Goal: Task Accomplishment & Management: Use online tool/utility

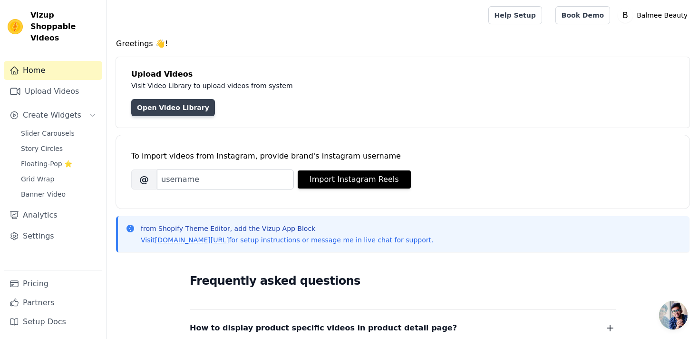
click at [192, 107] on link "Open Video Library" at bounding box center [173, 107] width 84 height 17
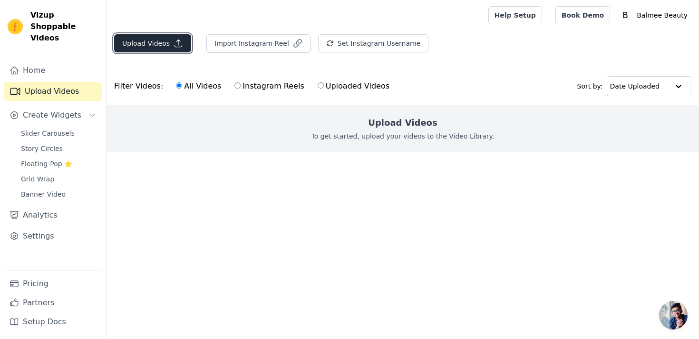
click at [178, 43] on icon "button" at bounding box center [179, 44] width 10 height 10
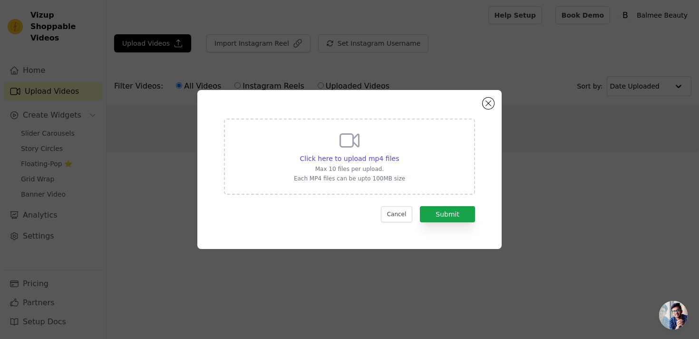
click at [328, 193] on div "Click here to upload mp4 files Max 10 files per upload. Each MP4 files can be u…" at bounding box center [349, 156] width 251 height 76
click at [399, 154] on input "Click here to upload mp4 files Max 10 files per upload. Each MP4 files can be u…" at bounding box center [399, 153] width 0 height 0
type input "C:\fakepath\AQPB5_aqLoZqrVB592bRB_8TYJNEE6TbhOttgTxpY-DkvtR9l439jp16PkT7D8tXHY7…"
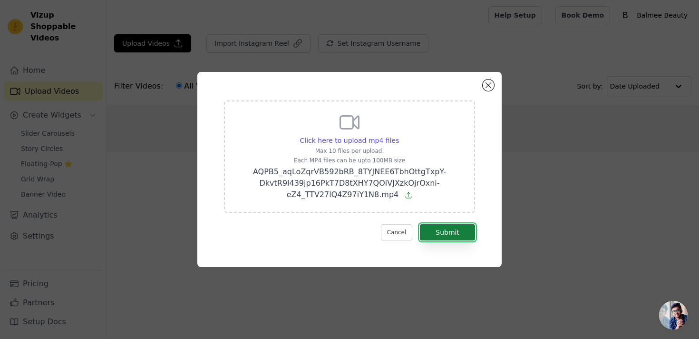
click at [447, 238] on button "Submit" at bounding box center [447, 232] width 55 height 16
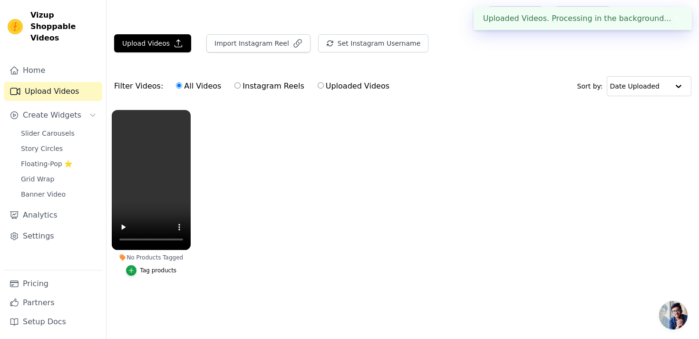
click at [168, 269] on div "Tag products" at bounding box center [158, 270] width 37 height 8
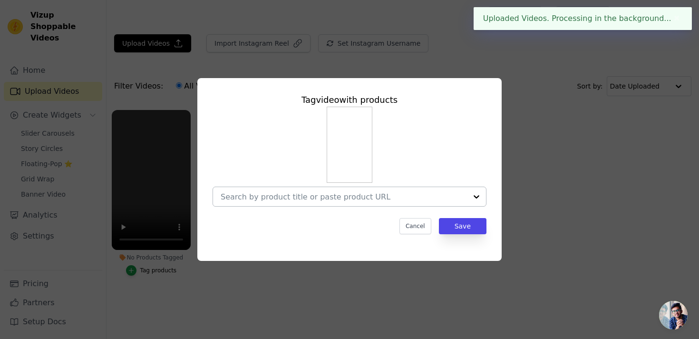
click at [304, 199] on input "No Products Tagged Tag video with products Cancel Save Tag products" at bounding box center [344, 196] width 246 height 9
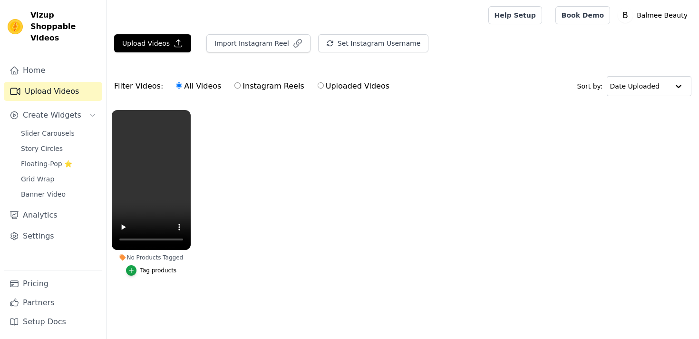
click at [159, 272] on div "Tag products" at bounding box center [158, 270] width 37 height 8
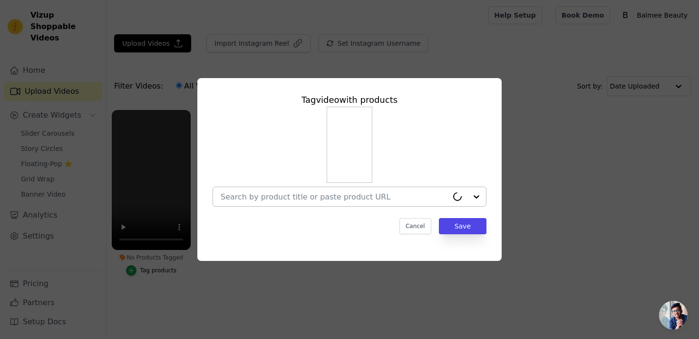
click at [307, 204] on div at bounding box center [334, 196] width 227 height 19
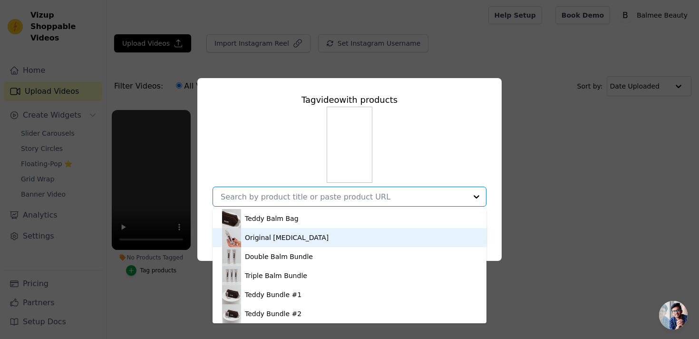
click at [298, 230] on div "Original [MEDICAL_DATA]" at bounding box center [349, 237] width 255 height 19
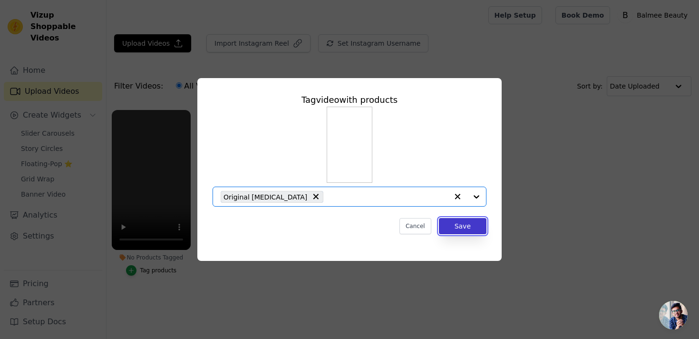
click at [475, 227] on button "Save" at bounding box center [463, 226] width 48 height 16
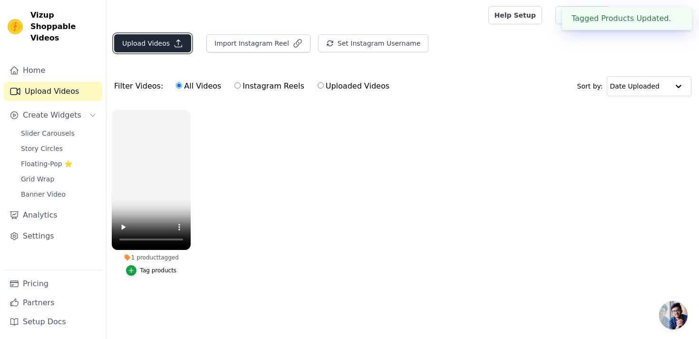
click at [152, 39] on button "Upload Videos" at bounding box center [152, 43] width 77 height 18
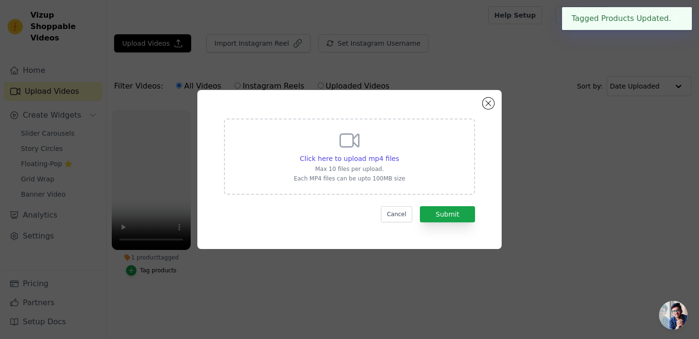
click at [322, 139] on div "Click here to upload mp4 files Max 10 files per upload. Each MP4 files can be u…" at bounding box center [349, 155] width 111 height 53
click at [399, 153] on input "Click here to upload mp4 files Max 10 files per upload. Each MP4 files can be u…" at bounding box center [399, 153] width 0 height 0
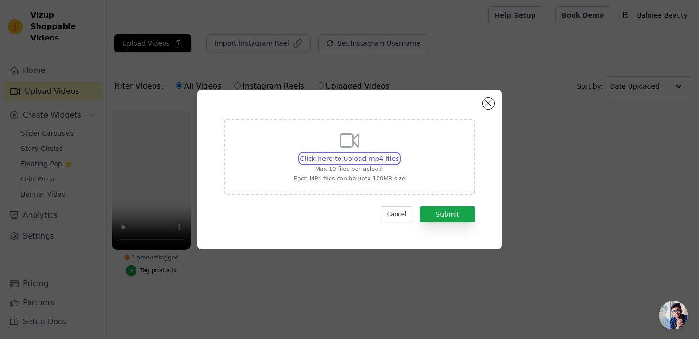
type input "C:\fakepath\ssstik.io_@gabbymuggeridge_1758864676241.mp4"
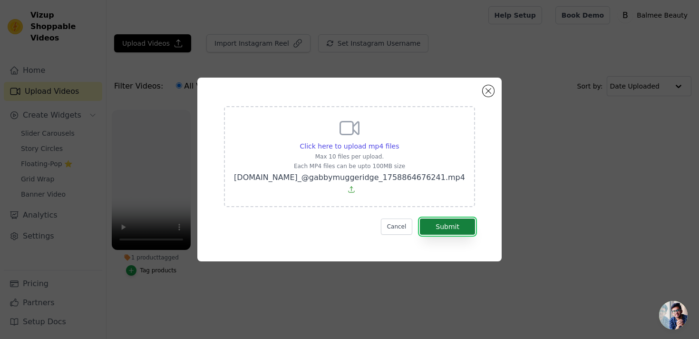
click at [442, 218] on button "Submit" at bounding box center [447, 226] width 55 height 16
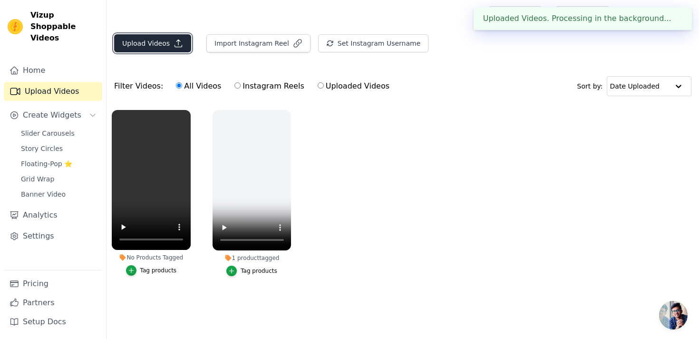
click at [163, 44] on button "Upload Videos" at bounding box center [152, 43] width 77 height 18
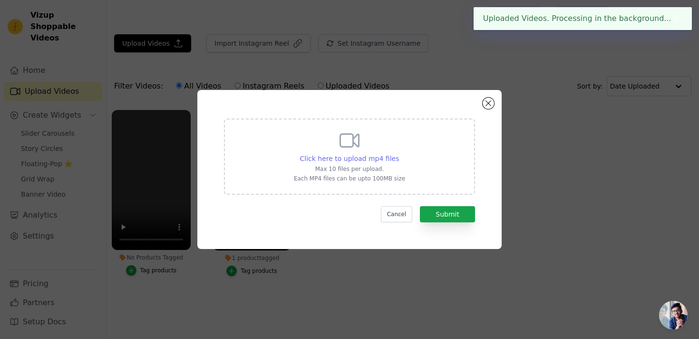
click at [310, 163] on div "Click here to upload mp4 files" at bounding box center [349, 159] width 99 height 10
click at [399, 154] on input "Click here to upload mp4 files Max 10 files per upload. Each MP4 files can be u…" at bounding box center [399, 153] width 0 height 0
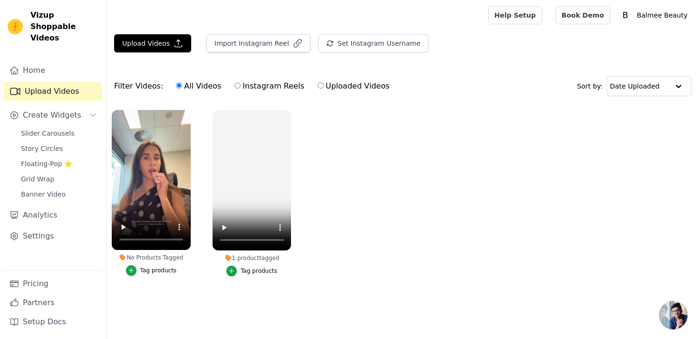
click at [170, 266] on div "Tag products" at bounding box center [158, 270] width 37 height 8
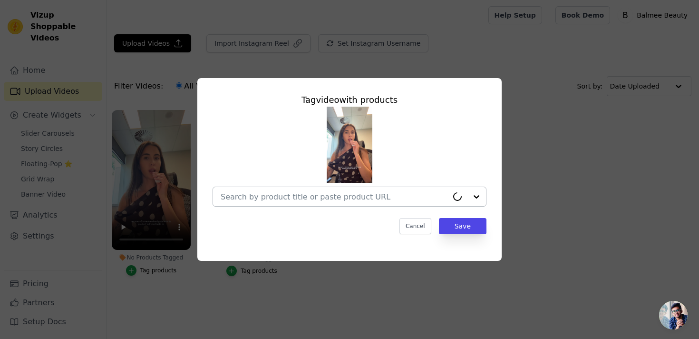
click at [312, 204] on div at bounding box center [334, 196] width 227 height 19
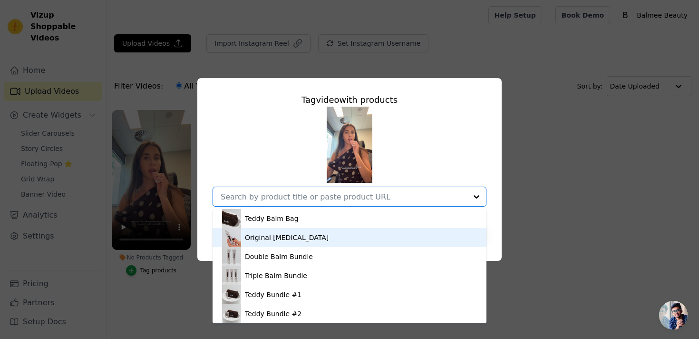
click at [297, 244] on div "Original [MEDICAL_DATA]" at bounding box center [349, 237] width 255 height 19
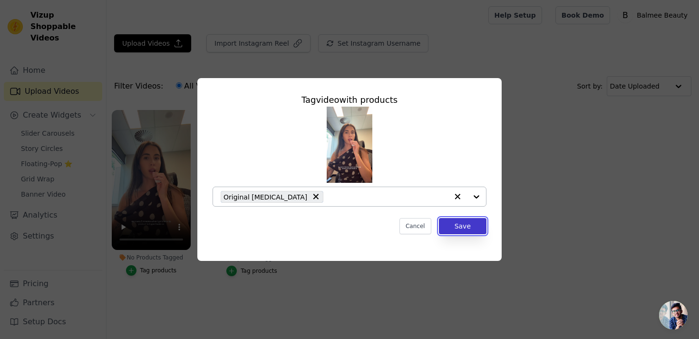
click at [469, 226] on button "Save" at bounding box center [463, 226] width 48 height 16
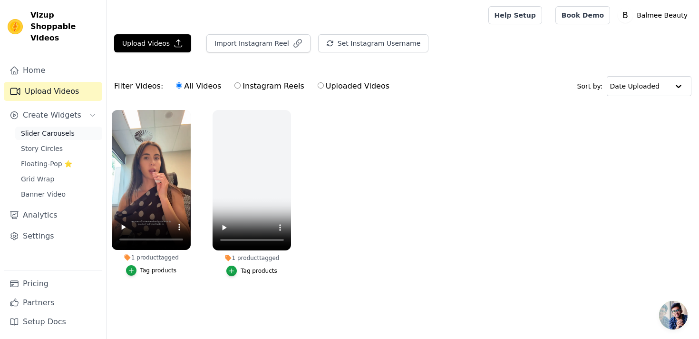
click at [72, 127] on link "Slider Carousels" at bounding box center [58, 133] width 87 height 13
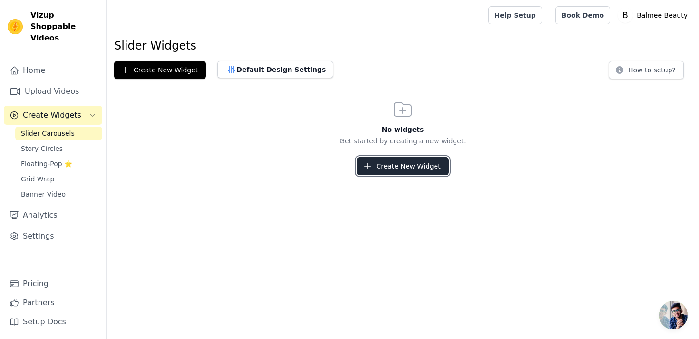
click at [389, 157] on button "Create New Widget" at bounding box center [403, 166] width 92 height 18
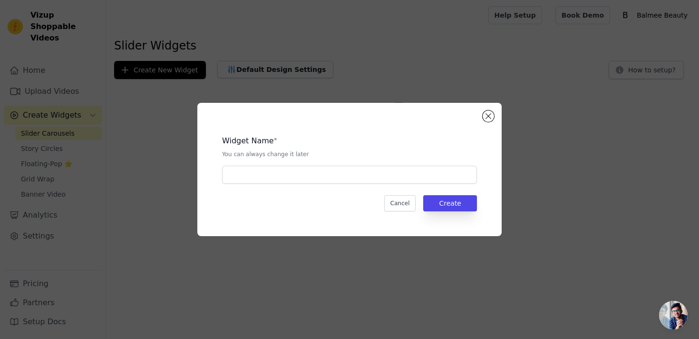
click at [357, 195] on div "Widget Name * You can always change it later Cancel Create" at bounding box center [350, 169] width 274 height 103
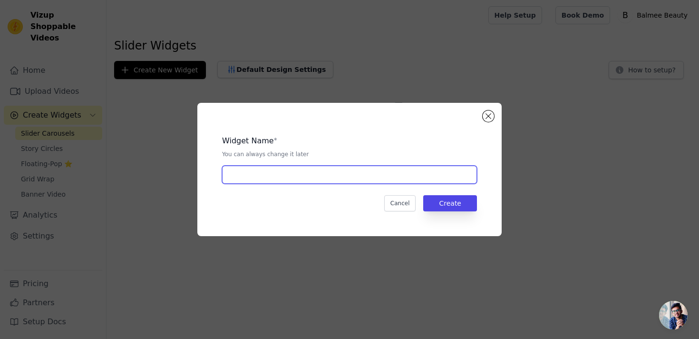
click at [356, 180] on input "text" at bounding box center [349, 175] width 255 height 18
type input "Slider"
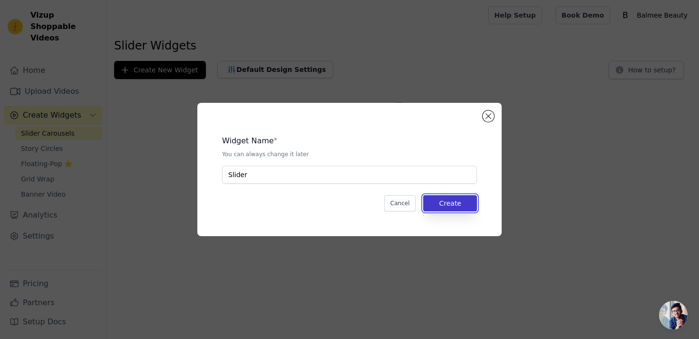
click at [452, 199] on button "Create" at bounding box center [450, 203] width 54 height 16
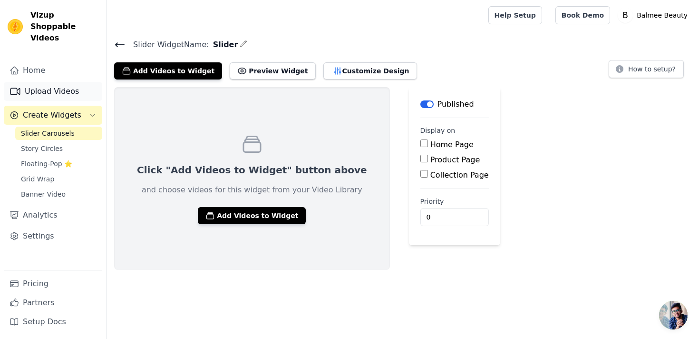
click at [45, 82] on link "Upload Videos" at bounding box center [53, 91] width 98 height 19
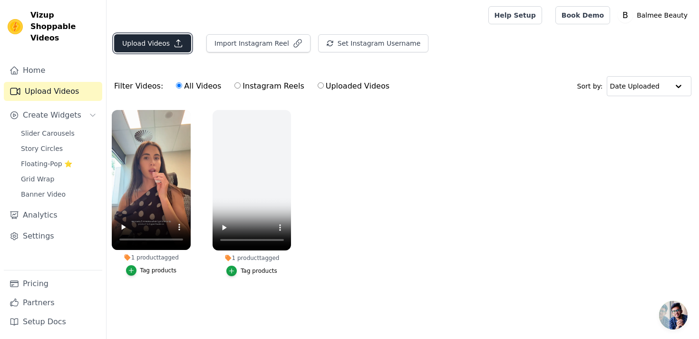
click at [163, 42] on button "Upload Videos" at bounding box center [152, 43] width 77 height 18
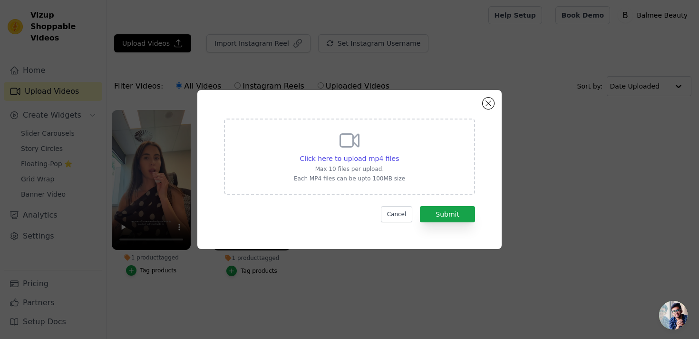
click at [337, 139] on div "Click here to upload mp4 files Max 10 files per upload. Each MP4 files can be u…" at bounding box center [349, 155] width 111 height 53
click at [399, 153] on input "Click here to upload mp4 files Max 10 files per upload. Each MP4 files can be u…" at bounding box center [399, 153] width 0 height 0
type input "C:\fakepath\ssstik.io_@_laineymcintyre_1759008863603.MP4"
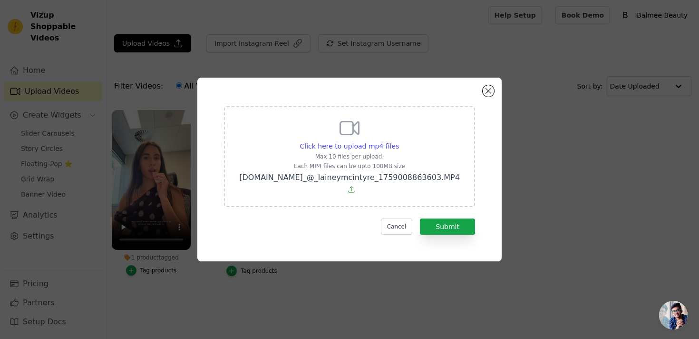
click at [467, 210] on form "Click here to upload mp4 files Max 10 files per upload. Each MP4 files can be u…" at bounding box center [349, 170] width 251 height 128
click at [466, 218] on button "Submit" at bounding box center [447, 226] width 55 height 16
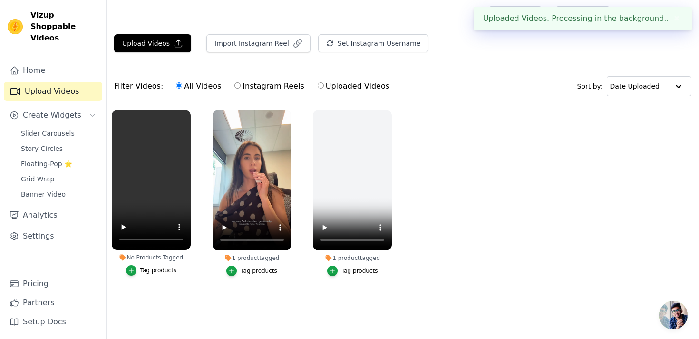
click at [166, 271] on div "Tag products" at bounding box center [158, 270] width 37 height 8
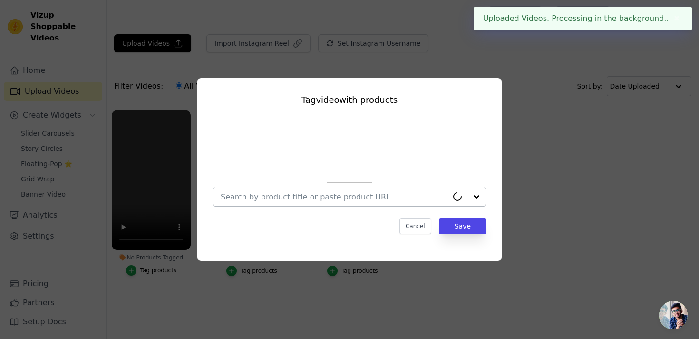
click at [300, 206] on div at bounding box center [350, 197] width 274 height 20
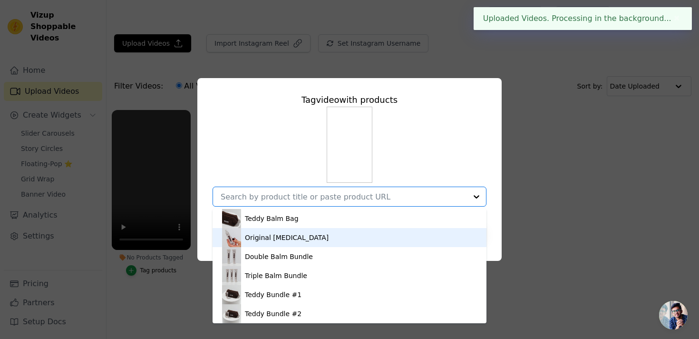
click at [291, 233] on div "Original [MEDICAL_DATA]" at bounding box center [287, 238] width 84 height 10
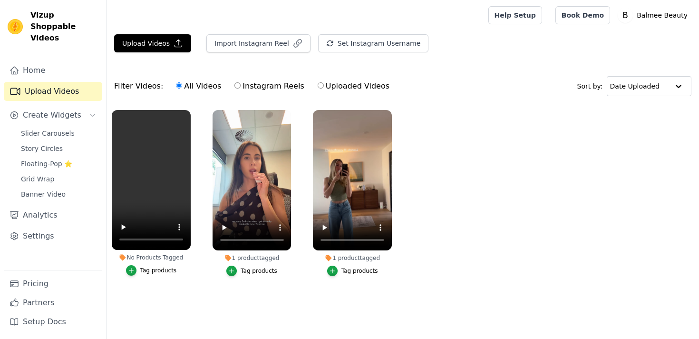
click at [166, 275] on button "Tag products" at bounding box center [151, 270] width 51 height 10
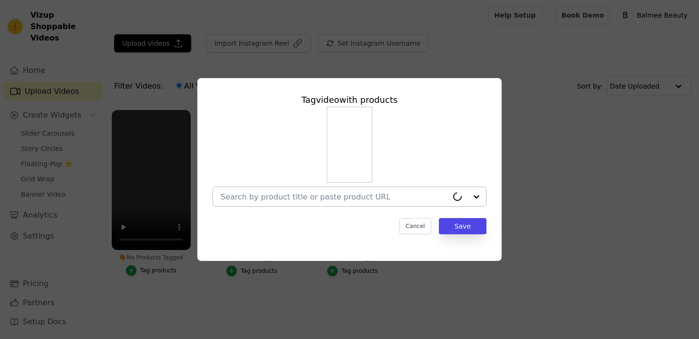
click at [330, 194] on input "No Products Tagged Tag video with products Cancel Save Tag products" at bounding box center [334, 196] width 227 height 9
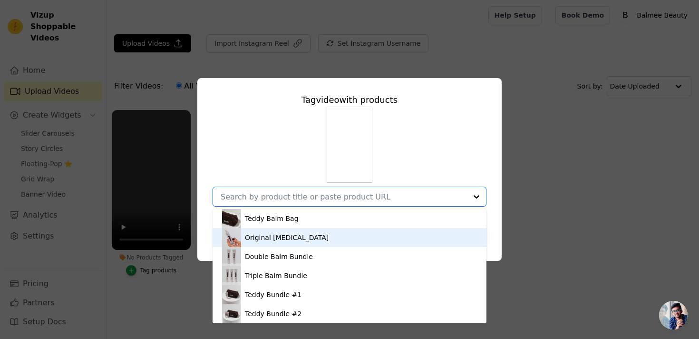
click at [326, 228] on div "Original [MEDICAL_DATA]" at bounding box center [349, 237] width 255 height 19
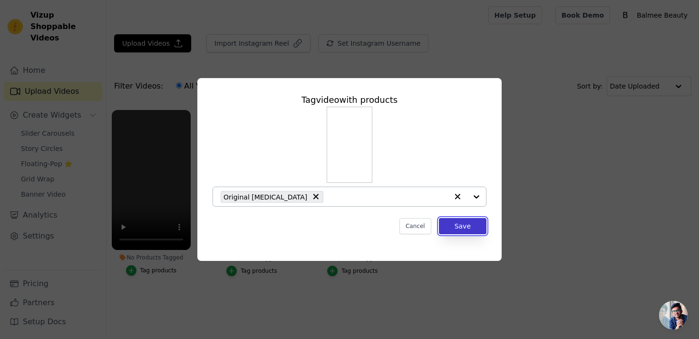
click at [462, 226] on button "Save" at bounding box center [463, 226] width 48 height 16
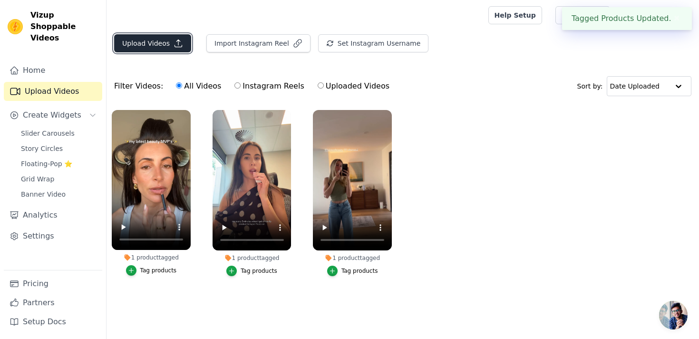
click at [152, 47] on button "Upload Videos" at bounding box center [152, 43] width 77 height 18
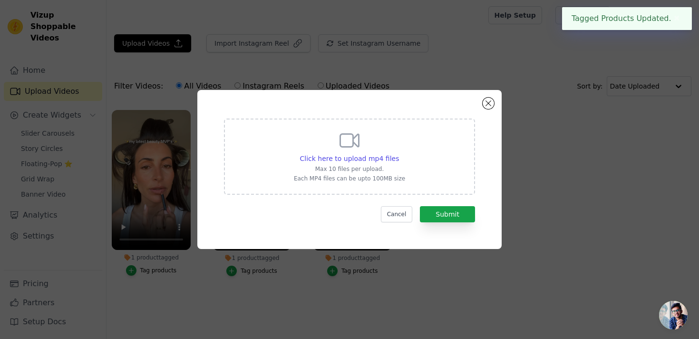
click at [284, 188] on div "Click here to upload mp4 files Max 10 files per upload. Each MP4 files can be u…" at bounding box center [349, 156] width 251 height 76
click at [399, 154] on input "Click here to upload mp4 files Max 10 files per upload. Each MP4 files can be u…" at bounding box center [399, 153] width 0 height 0
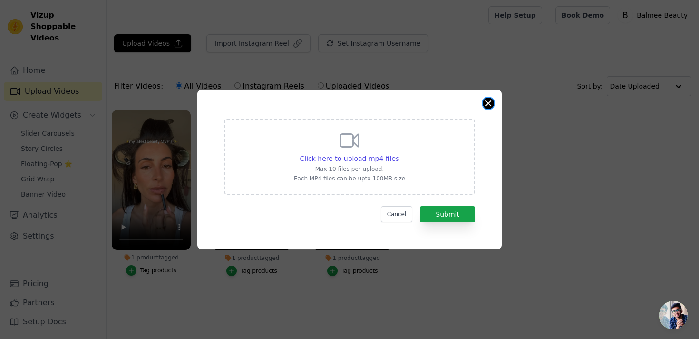
click at [491, 100] on button "Close modal" at bounding box center [488, 103] width 11 height 11
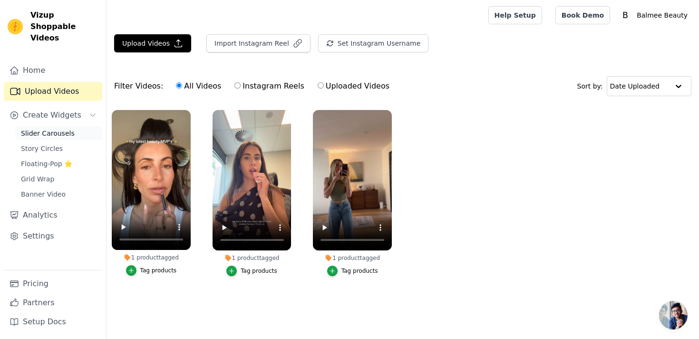
click at [65, 128] on span "Slider Carousels" at bounding box center [48, 133] width 54 height 10
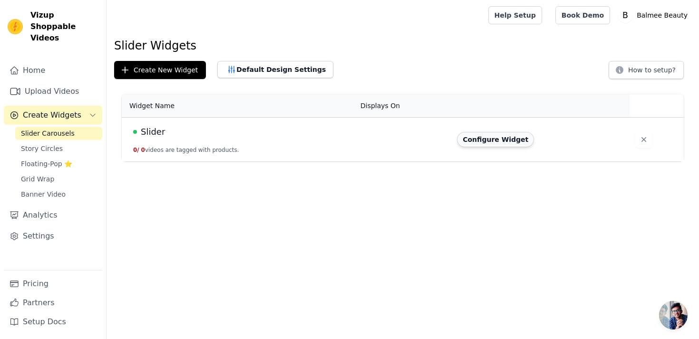
click at [480, 141] on button "Configure Widget" at bounding box center [495, 139] width 77 height 15
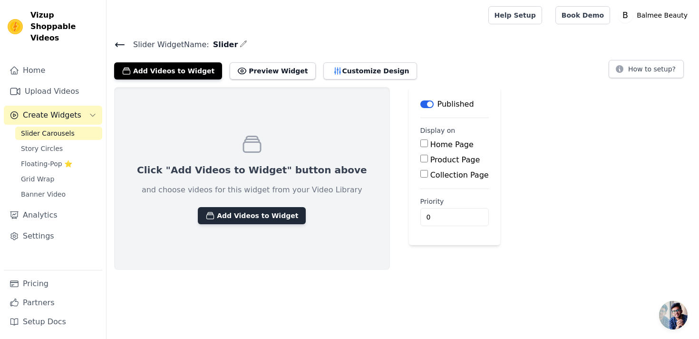
click at [258, 220] on button "Add Videos to Widget" at bounding box center [252, 215] width 108 height 17
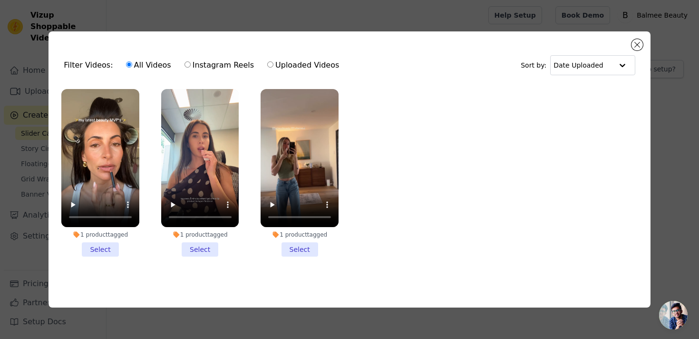
click at [102, 250] on li "1 product tagged Select" at bounding box center [100, 173] width 78 height 168
click at [0, 0] on input "1 product tagged Select" at bounding box center [0, 0] width 0 height 0
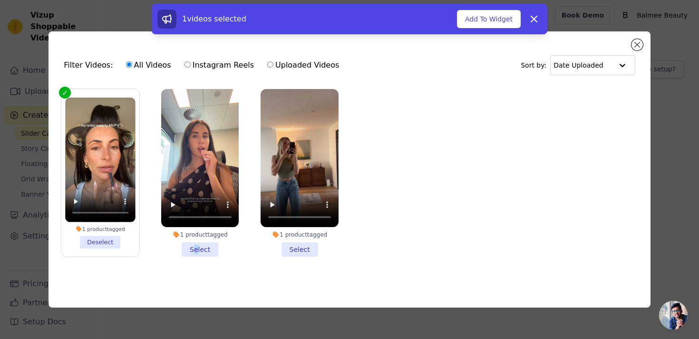
click at [196, 250] on li "1 product tagged Select" at bounding box center [200, 173] width 78 height 168
click at [203, 266] on ul "1 product tagged Deselect 1 product tagged Select 1 product tagged Select" at bounding box center [349, 181] width 587 height 194
click at [206, 253] on li "1 product tagged Select" at bounding box center [200, 173] width 78 height 168
click at [0, 0] on input "1 product tagged Select" at bounding box center [0, 0] width 0 height 0
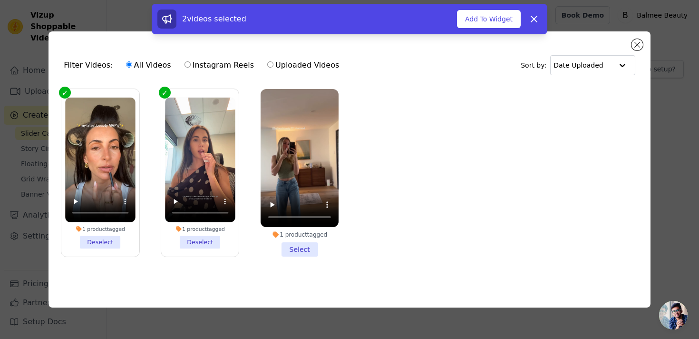
click at [300, 254] on li "1 product tagged Select" at bounding box center [300, 173] width 78 height 168
click at [0, 0] on input "1 product tagged Select" at bounding box center [0, 0] width 0 height 0
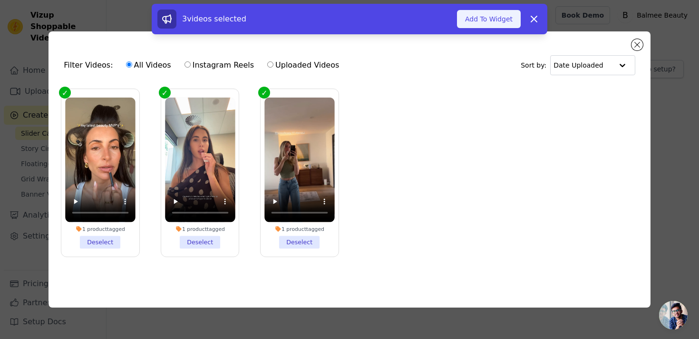
click at [488, 24] on button "Add To Widget" at bounding box center [489, 19] width 64 height 18
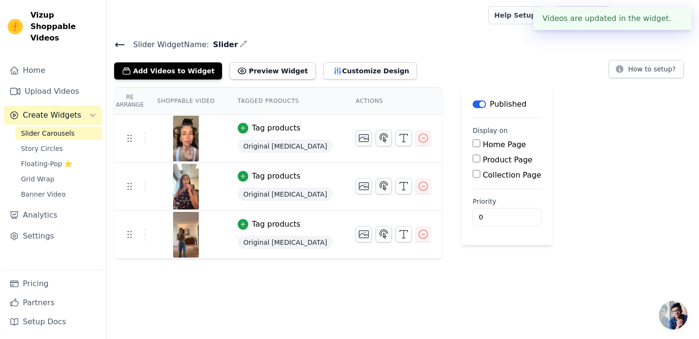
click at [483, 146] on label "Home Page" at bounding box center [504, 144] width 43 height 9
click at [480, 146] on input "Home Page" at bounding box center [477, 143] width 8 height 8
checkbox input "true"
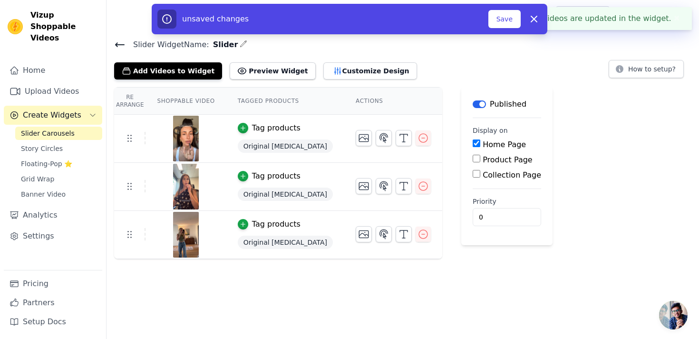
click at [483, 160] on label "Product Page" at bounding box center [508, 159] width 50 height 9
click at [480, 160] on input "Product Page" at bounding box center [477, 159] width 8 height 8
checkbox input "true"
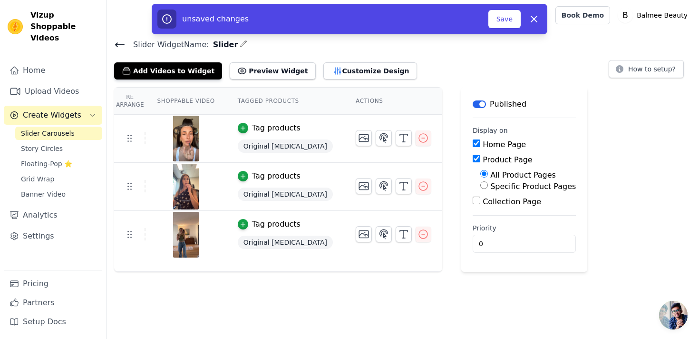
click at [491, 188] on label "Specific Product Pages" at bounding box center [534, 186] width 86 height 9
click at [488, 188] on input "Specific Product Pages" at bounding box center [485, 185] width 8 height 8
radio input "true"
click at [482, 207] on button "Select Products" at bounding box center [513, 208] width 64 height 16
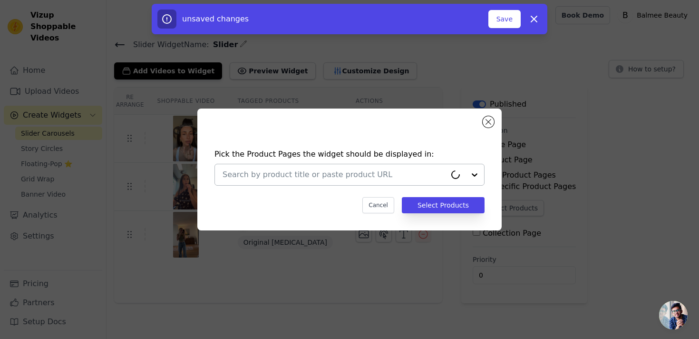
click at [334, 172] on input "text" at bounding box center [335, 174] width 224 height 11
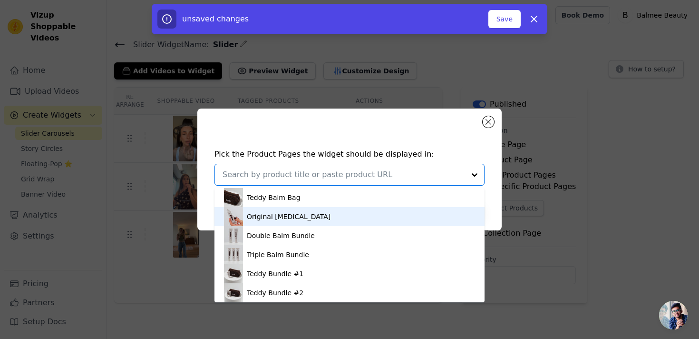
click at [318, 210] on div "Original [MEDICAL_DATA]" at bounding box center [349, 216] width 251 height 19
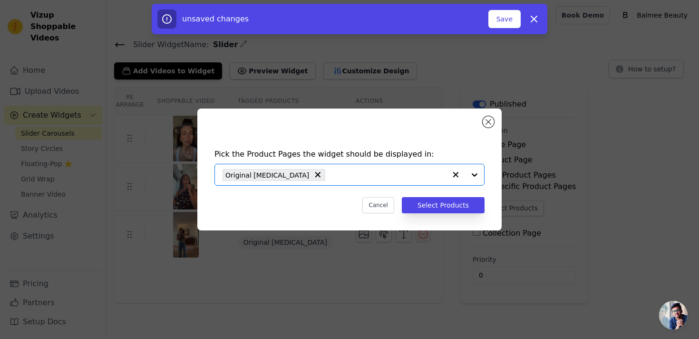
click at [388, 173] on input "text" at bounding box center [388, 174] width 116 height 11
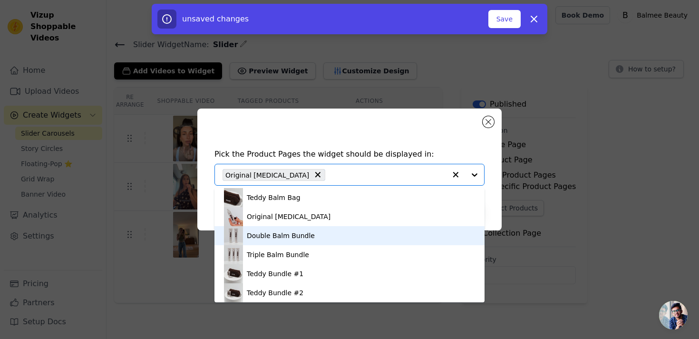
click at [328, 241] on div "Double Balm Bundle" at bounding box center [349, 235] width 251 height 19
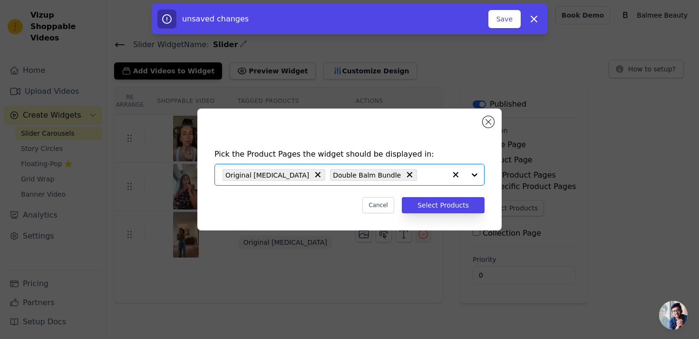
click at [422, 175] on input "text" at bounding box center [434, 174] width 24 height 11
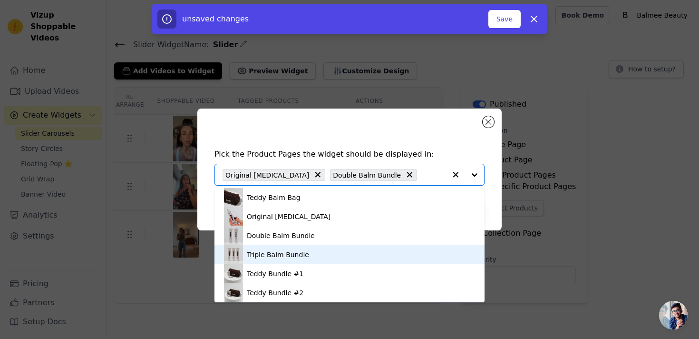
click at [337, 256] on div "Triple Balm Bundle" at bounding box center [349, 254] width 251 height 19
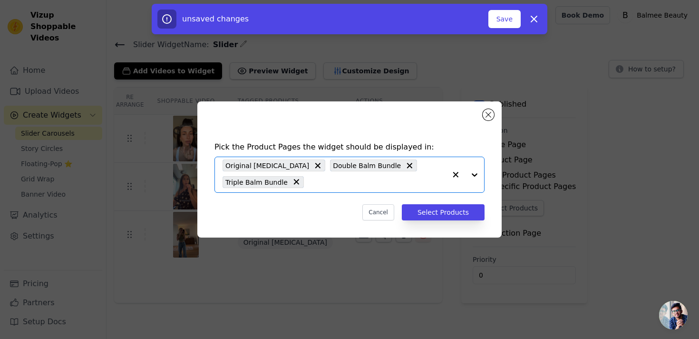
click at [431, 183] on input "text" at bounding box center [378, 181] width 138 height 11
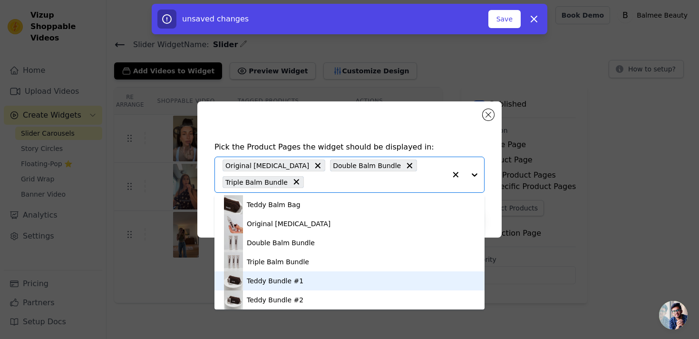
click at [380, 283] on div "Teddy Bundle #1" at bounding box center [349, 280] width 251 height 19
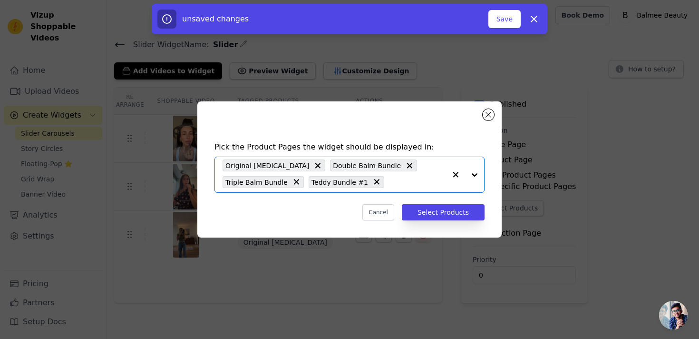
click at [422, 184] on input "text" at bounding box center [417, 181] width 57 height 11
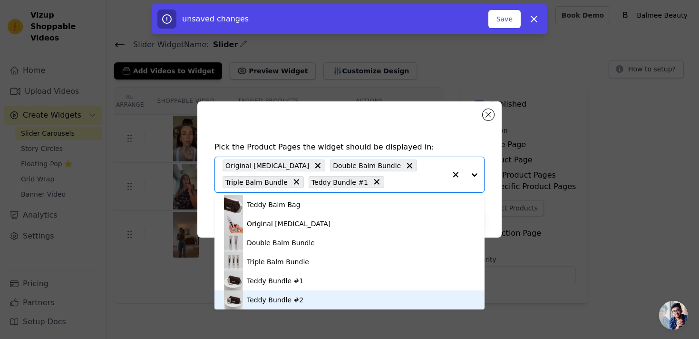
click at [354, 305] on div "Teddy Bundle #2" at bounding box center [349, 299] width 251 height 19
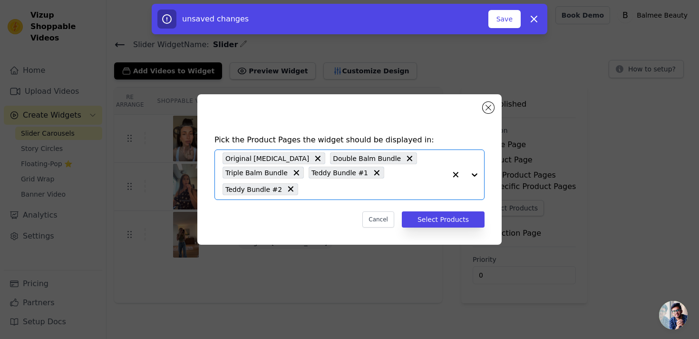
click at [431, 175] on div "Original Lip Balm Double Balm Bundle Triple Balm Bundle Teddy Bundle #1 Teddy B…" at bounding box center [335, 174] width 224 height 49
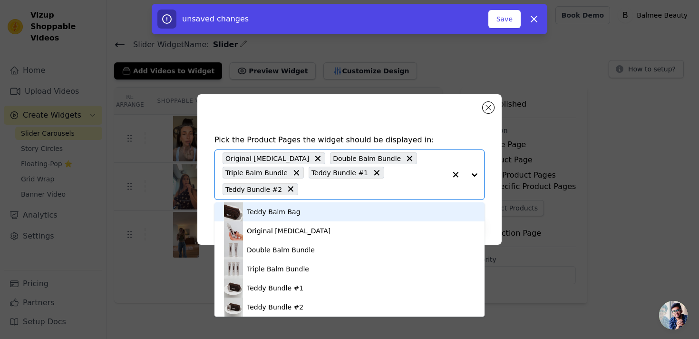
click at [403, 211] on div "Teddy Balm Bag" at bounding box center [349, 211] width 251 height 19
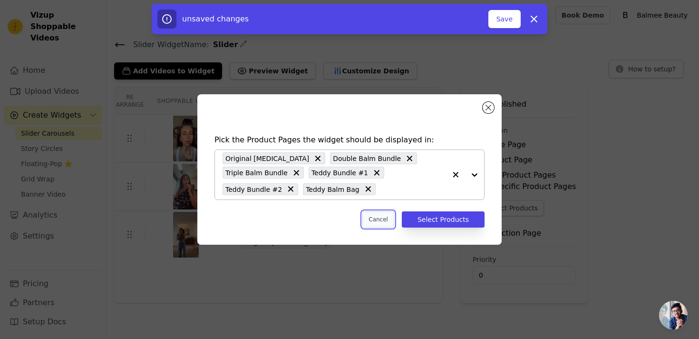
click at [383, 224] on button "Cancel" at bounding box center [379, 219] width 32 height 16
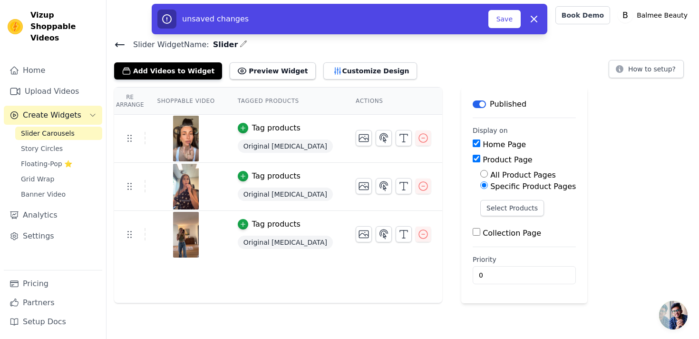
click at [491, 176] on label "All Product Pages" at bounding box center [524, 174] width 66 height 9
click at [481, 176] on input "All Product Pages" at bounding box center [485, 174] width 8 height 8
radio input "true"
click at [370, 61] on div "Add Videos to Widget Preview Widget Customize Design" at bounding box center [269, 69] width 311 height 21
click at [276, 76] on button "Preview Widget" at bounding box center [273, 70] width 86 height 17
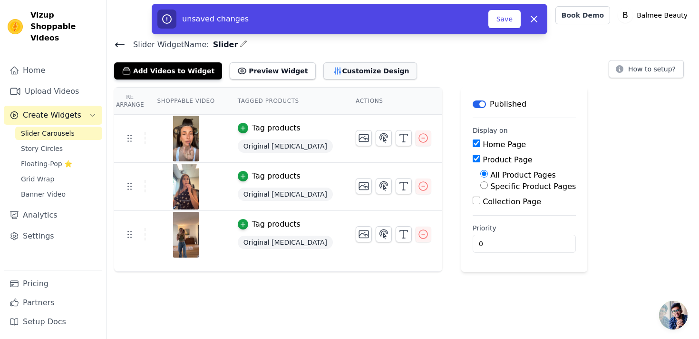
click at [333, 68] on button "Customize Design" at bounding box center [371, 70] width 94 height 17
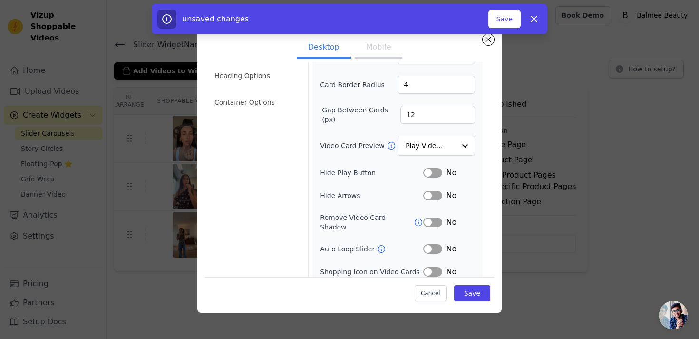
scroll to position [52, 0]
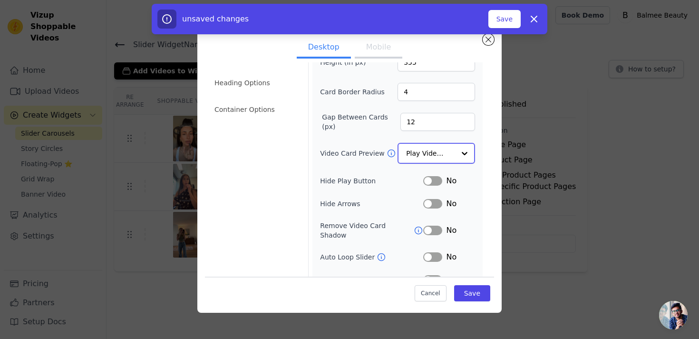
click at [439, 151] on input "Video Card Preview" at bounding box center [430, 153] width 49 height 19
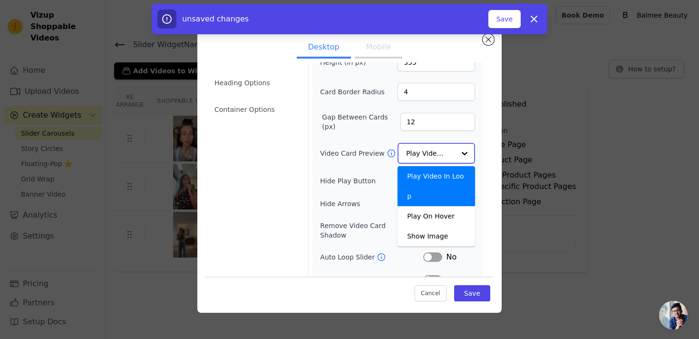
click at [451, 152] on input "Video Card Preview" at bounding box center [430, 153] width 49 height 19
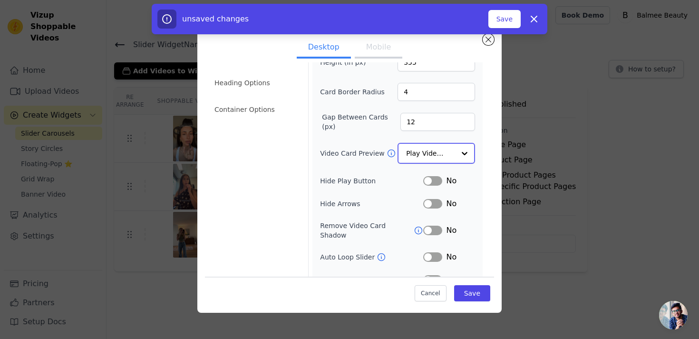
scroll to position [0, 0]
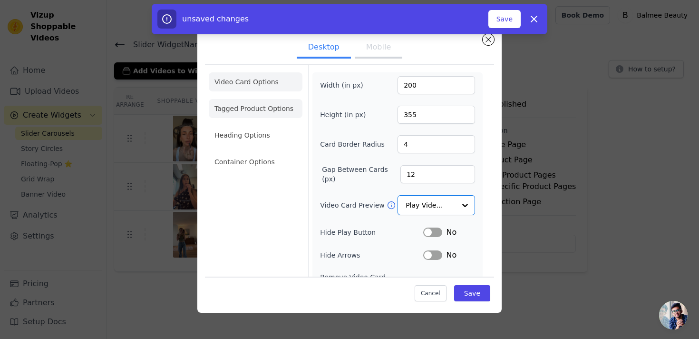
click at [275, 104] on li "Tagged Product Options" at bounding box center [256, 108] width 94 height 19
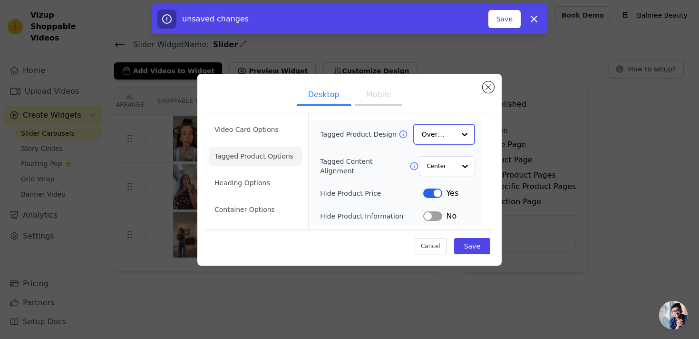
click at [459, 137] on div at bounding box center [464, 134] width 19 height 19
click at [439, 196] on div "Minimalist" at bounding box center [444, 197] width 62 height 20
click at [453, 168] on input "Tagged Content Alignment" at bounding box center [441, 165] width 29 height 19
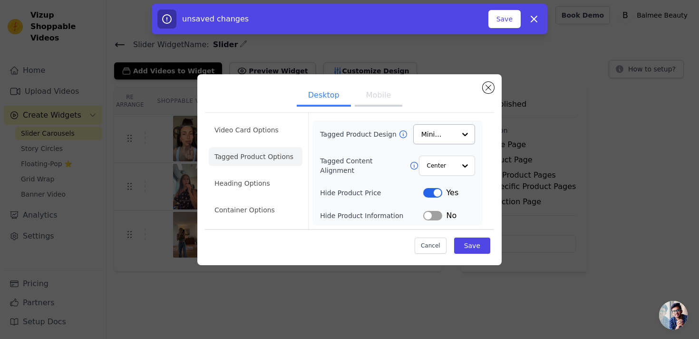
click at [388, 184] on div "Tagged Product Design Minimalist Tagged Content Alignment Center Hide Product P…" at bounding box center [397, 172] width 155 height 97
click at [428, 218] on button "Label" at bounding box center [432, 216] width 19 height 10
click at [437, 212] on button "Label" at bounding box center [432, 216] width 19 height 10
click at [268, 184] on li "Heading Options" at bounding box center [256, 183] width 94 height 19
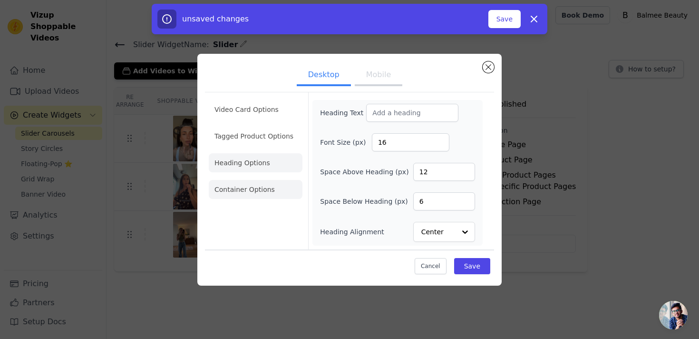
click at [267, 190] on li "Container Options" at bounding box center [256, 189] width 94 height 19
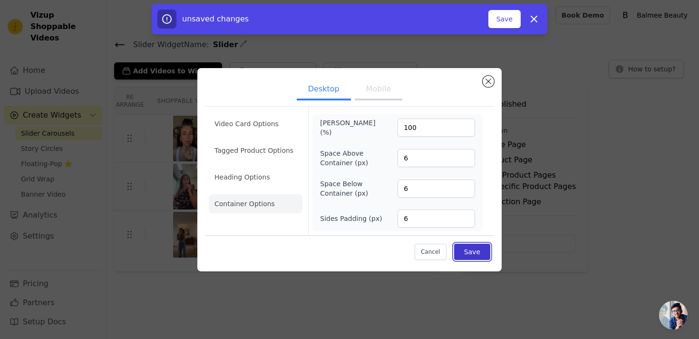
click at [466, 253] on button "Save" at bounding box center [472, 252] width 36 height 16
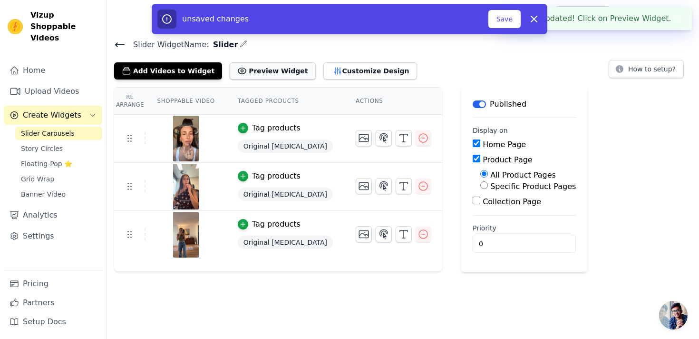
click at [276, 72] on button "Preview Widget" at bounding box center [273, 70] width 86 height 17
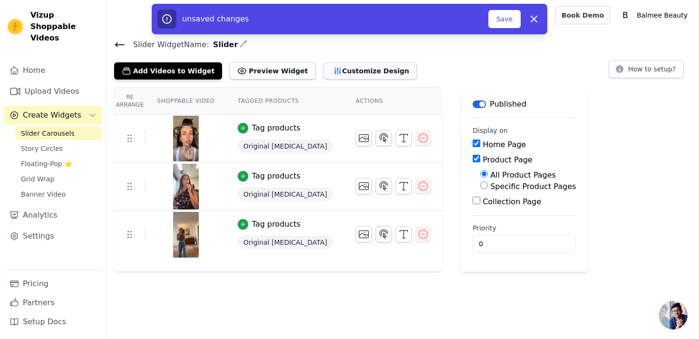
click at [344, 76] on button "Customize Design" at bounding box center [371, 70] width 94 height 17
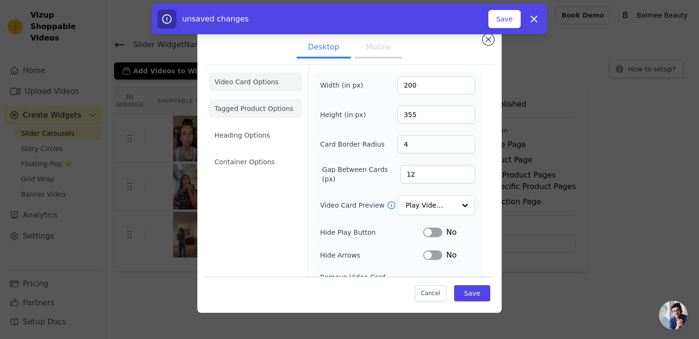
click at [271, 108] on li "Tagged Product Options" at bounding box center [256, 108] width 94 height 19
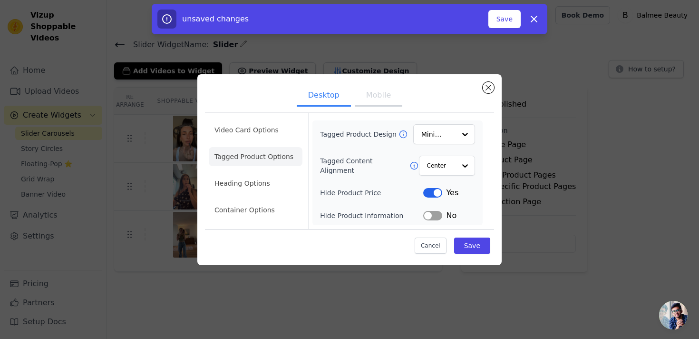
click at [430, 222] on div "Tagged Product Design Minimalist Tagged Content Alignment Center Hide Product P…" at bounding box center [398, 172] width 170 height 105
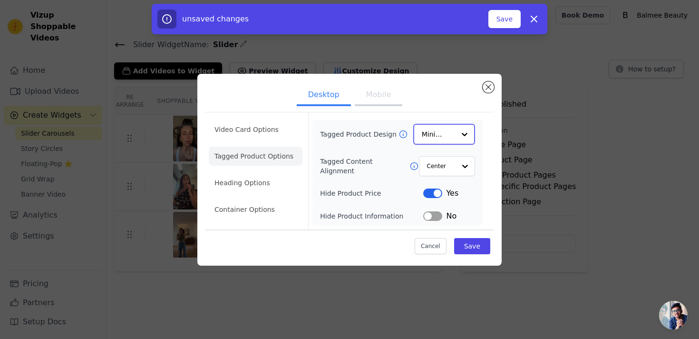
click at [441, 142] on input "Tagged Product Design" at bounding box center [438, 134] width 33 height 19
click at [431, 219] on button "Label" at bounding box center [432, 216] width 19 height 10
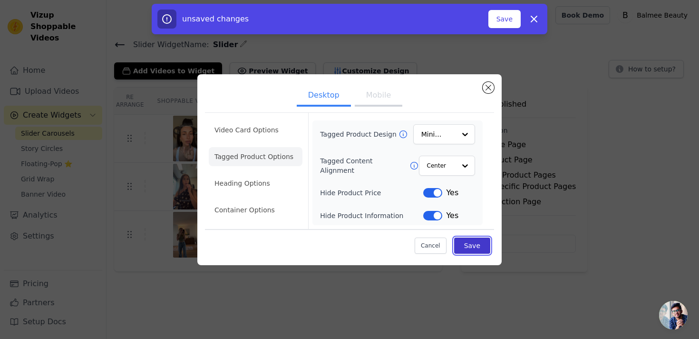
click at [464, 247] on button "Save" at bounding box center [472, 245] width 36 height 16
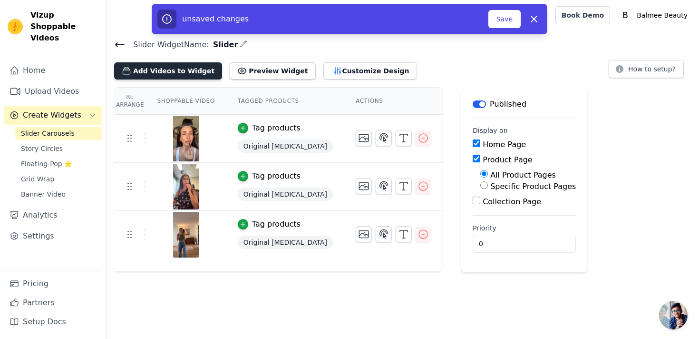
click at [139, 77] on button "Add Videos to Widget" at bounding box center [168, 70] width 108 height 17
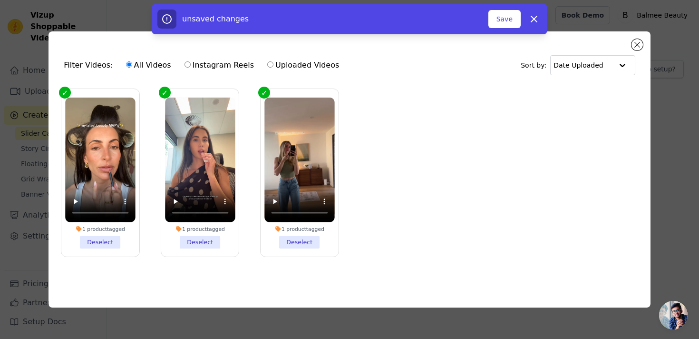
click at [318, 59] on label "Uploaded Videos" at bounding box center [303, 65] width 73 height 12
click at [274, 61] on input "Uploaded Videos" at bounding box center [270, 64] width 6 height 6
radio input "true"
click at [633, 49] on div "Filter Videos: All Videos Instagram Reels Uploaded Videos Sort by: Date Uploaded" at bounding box center [349, 65] width 587 height 37
click at [636, 47] on button "Close modal" at bounding box center [637, 44] width 11 height 11
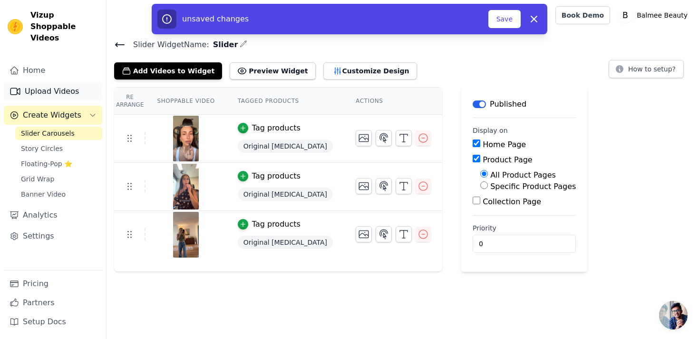
click at [85, 88] on link "Upload Videos" at bounding box center [53, 91] width 98 height 19
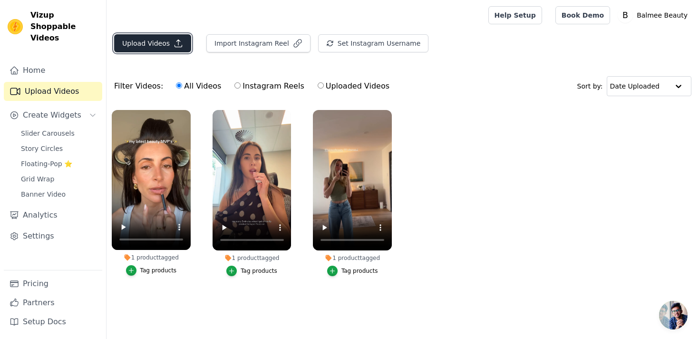
click at [180, 46] on icon "button" at bounding box center [179, 44] width 10 height 10
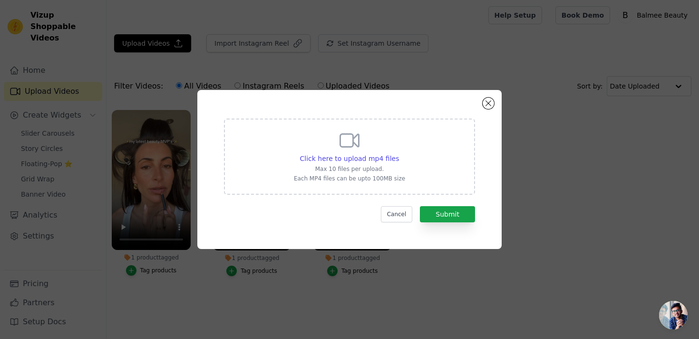
click at [353, 176] on p "Each MP4 files can be upto 100MB size" at bounding box center [349, 179] width 111 height 8
click at [399, 154] on input "Click here to upload mp4 files Max 10 files per upload. Each MP4 files can be u…" at bounding box center [399, 153] width 0 height 0
type input "C:\fakepath\Download (1).mp4"
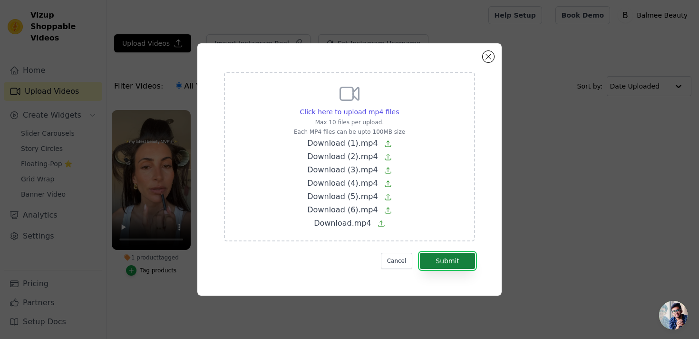
click at [445, 266] on button "Submit" at bounding box center [447, 261] width 55 height 16
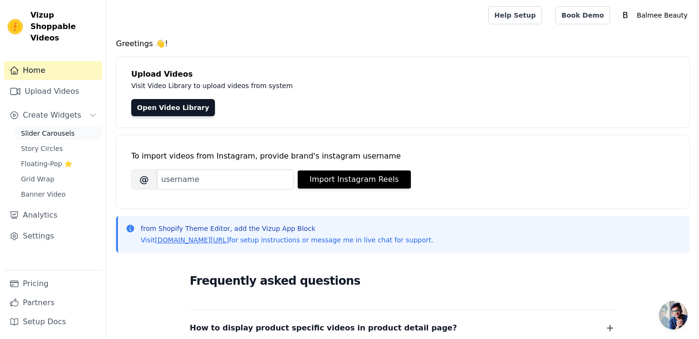
click at [73, 127] on link "Slider Carousels" at bounding box center [58, 133] width 87 height 13
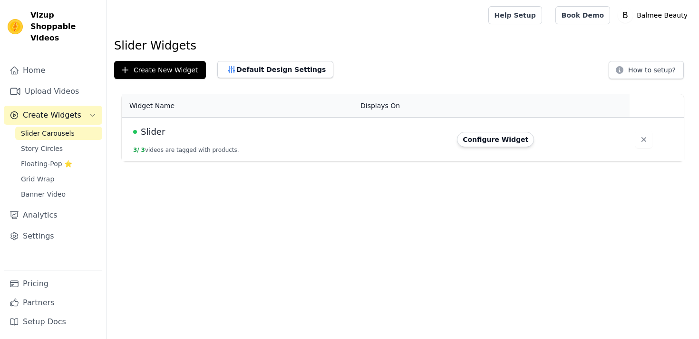
click at [277, 137] on div "Slider" at bounding box center [241, 131] width 216 height 13
click at [218, 152] on button "3 / 3 videos are tagged with products." at bounding box center [186, 150] width 106 height 8
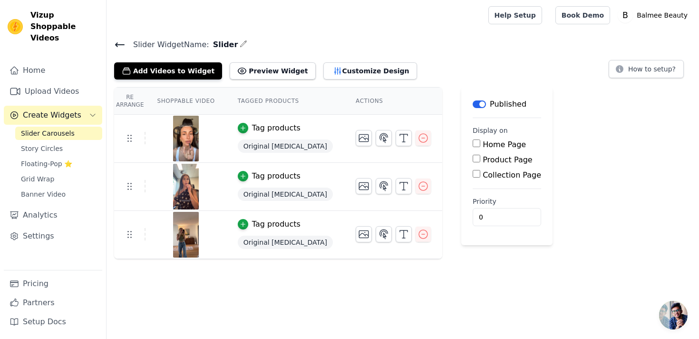
click at [483, 143] on label "Home Page" at bounding box center [504, 144] width 43 height 9
click at [473, 143] on input "Home Page" at bounding box center [477, 143] width 8 height 8
checkbox input "true"
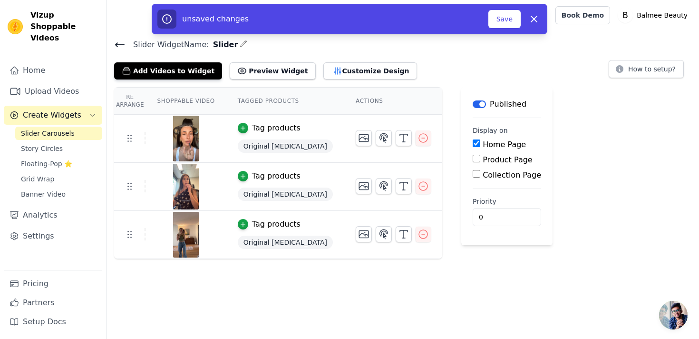
click at [483, 157] on label "Product Page" at bounding box center [508, 159] width 50 height 9
click at [473, 157] on input "Product Page" at bounding box center [477, 159] width 8 height 8
checkbox input "true"
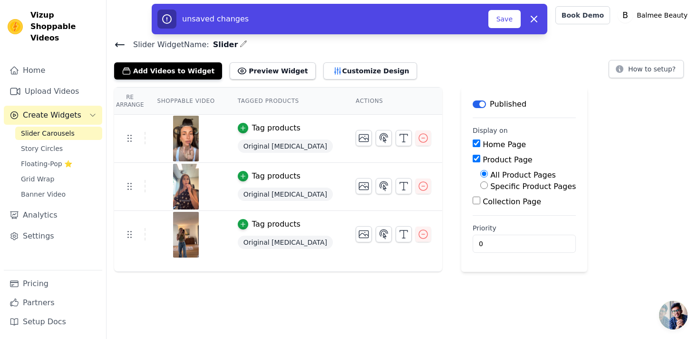
click at [483, 197] on label "Collection Page" at bounding box center [512, 201] width 59 height 9
click at [473, 197] on input "Collection Page" at bounding box center [477, 201] width 8 height 8
checkbox input "true"
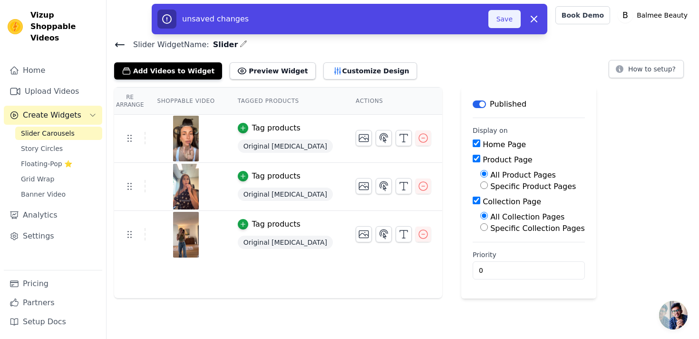
click at [507, 20] on button "Save" at bounding box center [505, 19] width 32 height 18
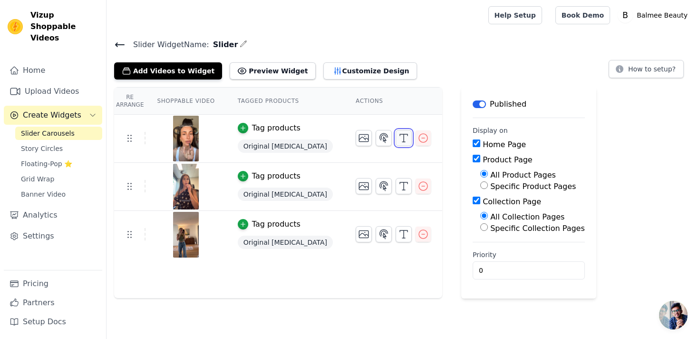
click at [396, 140] on button "button" at bounding box center [404, 138] width 16 height 16
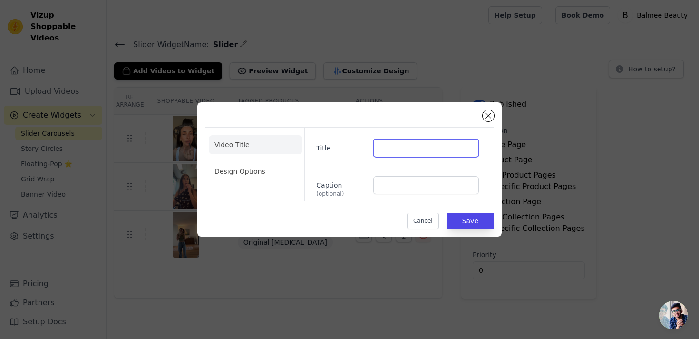
click at [379, 153] on input "Title" at bounding box center [426, 148] width 106 height 18
click at [395, 157] on input "@lainey" at bounding box center [426, 148] width 106 height 18
click at [395, 149] on input "@lainey" at bounding box center [426, 148] width 106 height 18
paste input "[PERSON_NAME]"
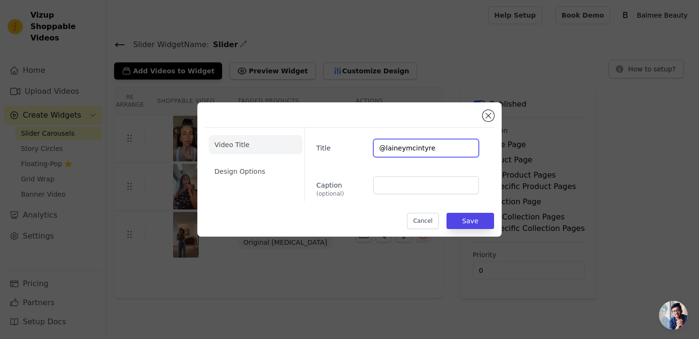
type input "@laineymcintyre"
click at [364, 168] on div "Title @laineymcintyre Caption (optional)" at bounding box center [396, 165] width 182 height 74
click at [478, 215] on button "Save" at bounding box center [471, 221] width 48 height 16
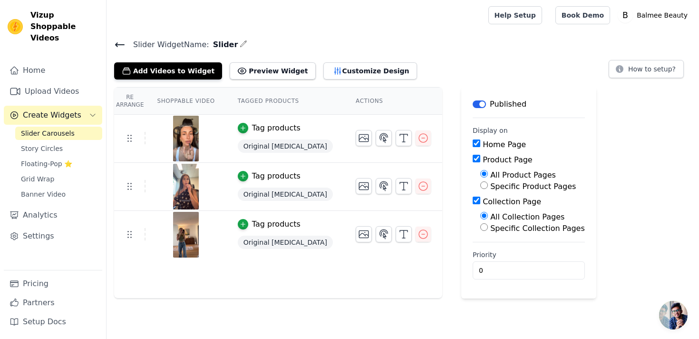
click at [193, 198] on img at bounding box center [186, 187] width 27 height 46
click at [398, 185] on icon "button" at bounding box center [403, 185] width 11 height 11
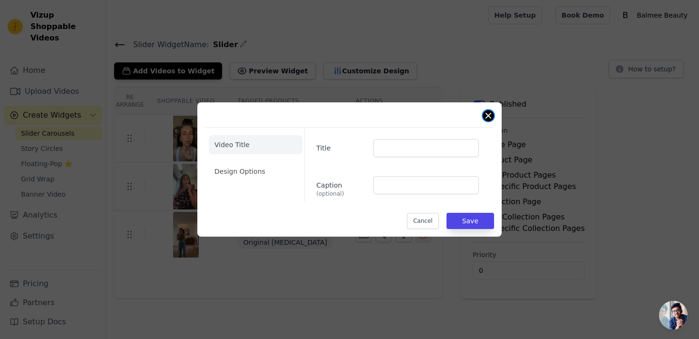
click at [490, 115] on button "Close modal" at bounding box center [488, 115] width 11 height 11
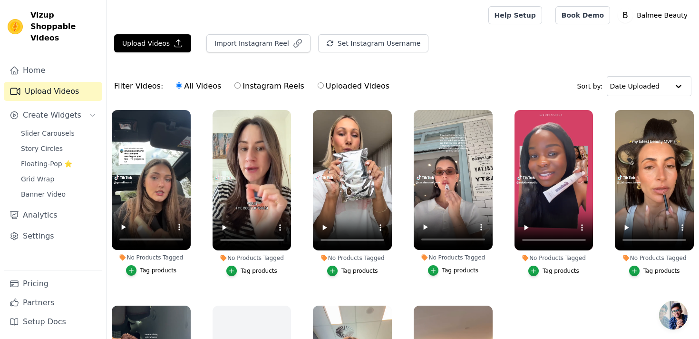
click at [161, 272] on div "Tag products" at bounding box center [158, 270] width 37 height 8
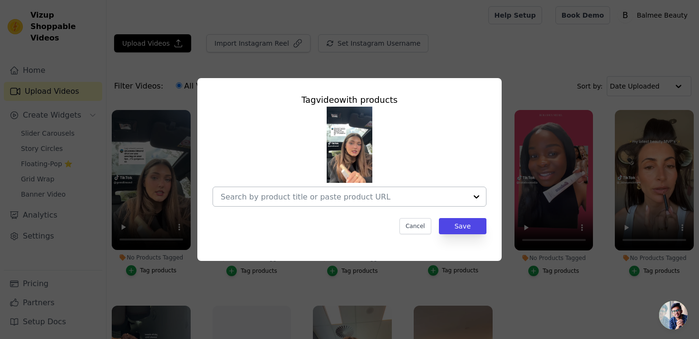
click at [302, 196] on input "No Products Tagged Tag video with products Cancel Save Tag products" at bounding box center [344, 196] width 246 height 9
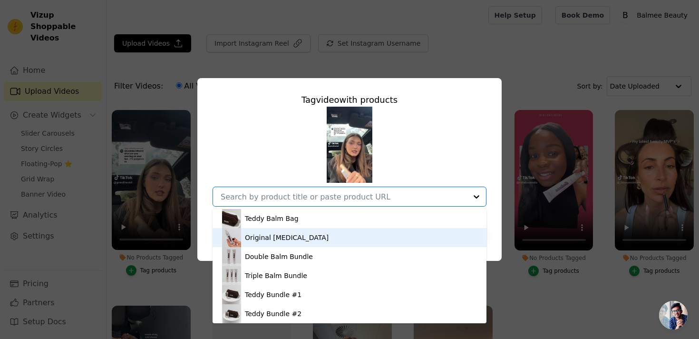
click at [298, 230] on div "Original [MEDICAL_DATA]" at bounding box center [349, 237] width 255 height 19
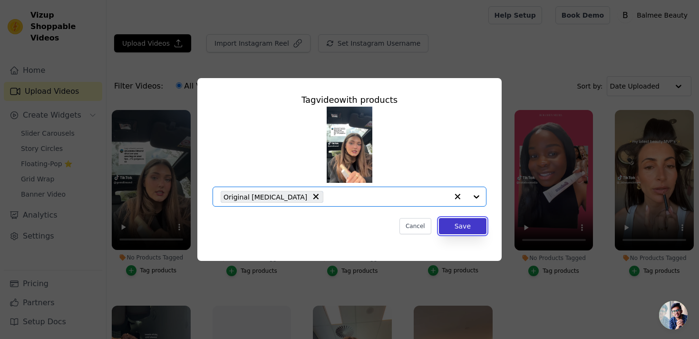
click at [484, 231] on button "Save" at bounding box center [463, 226] width 48 height 16
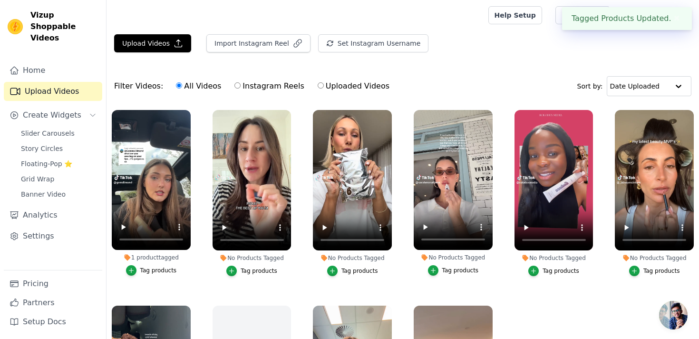
click at [257, 274] on div "Tag products" at bounding box center [259, 271] width 37 height 8
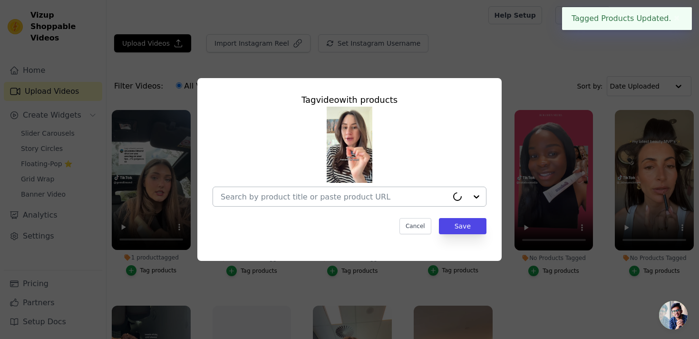
click at [305, 202] on div at bounding box center [334, 196] width 227 height 19
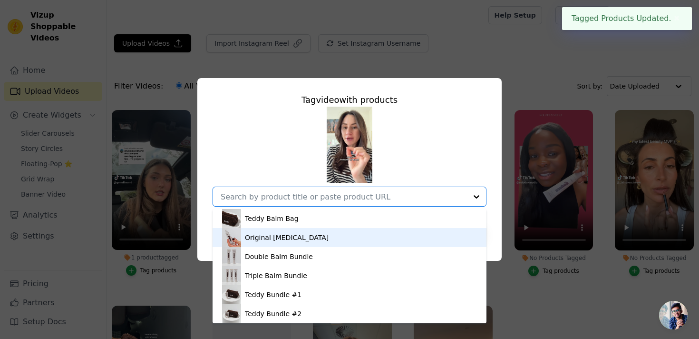
click at [305, 231] on div "Original [MEDICAL_DATA]" at bounding box center [349, 237] width 255 height 19
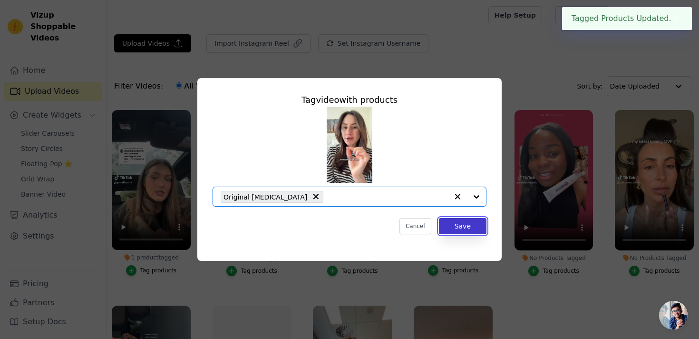
click at [482, 230] on button "Save" at bounding box center [463, 226] width 48 height 16
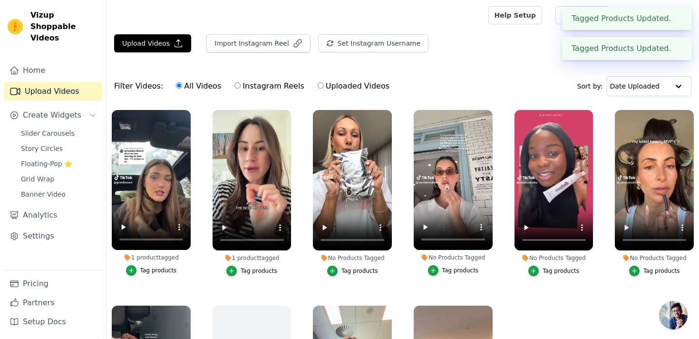
click at [348, 269] on div "Tag products" at bounding box center [360, 271] width 37 height 8
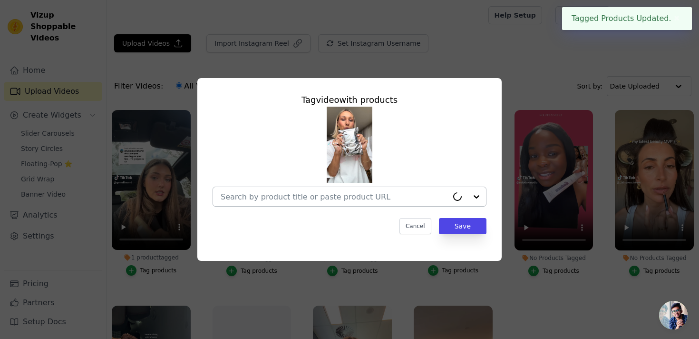
click at [413, 201] on div at bounding box center [334, 196] width 227 height 19
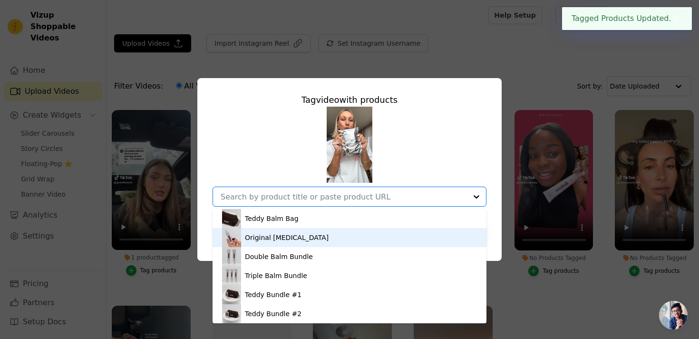
click at [394, 242] on div "Original [MEDICAL_DATA]" at bounding box center [349, 237] width 255 height 19
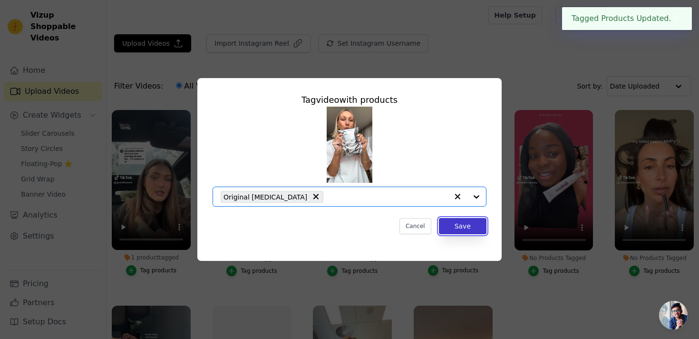
click at [452, 228] on button "Save" at bounding box center [463, 226] width 48 height 16
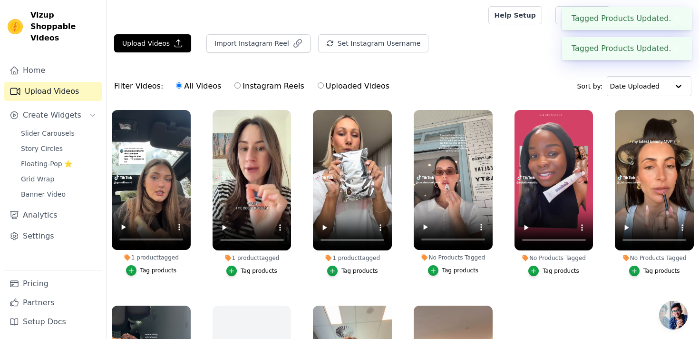
click at [453, 271] on div "Tag products" at bounding box center [460, 270] width 37 height 8
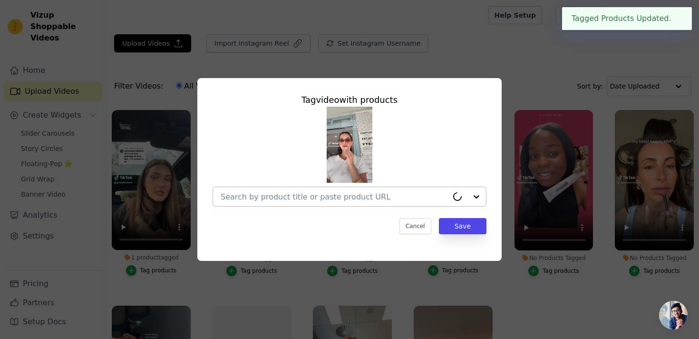
click at [445, 201] on div at bounding box center [334, 196] width 227 height 19
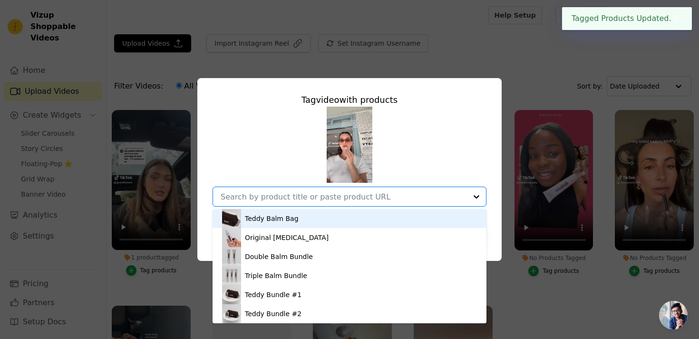
drag, startPoint x: 431, startPoint y: 225, endPoint x: 428, endPoint y: 235, distance: 10.3
click at [428, 236] on div "Teddy Balm Bag Original [MEDICAL_DATA] Double Balm Bundle Triple Balm Bundle Te…" at bounding box center [350, 266] width 274 height 114
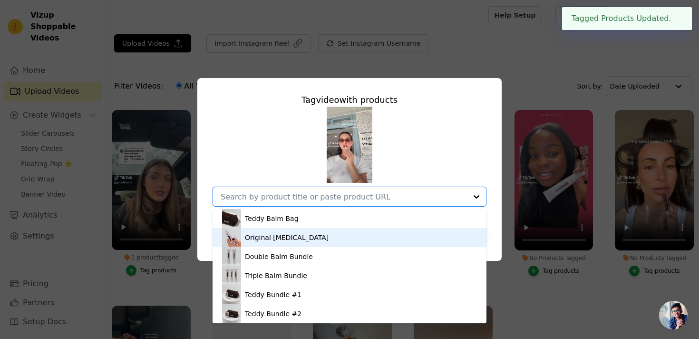
click at [428, 235] on div "Original [MEDICAL_DATA]" at bounding box center [349, 237] width 255 height 19
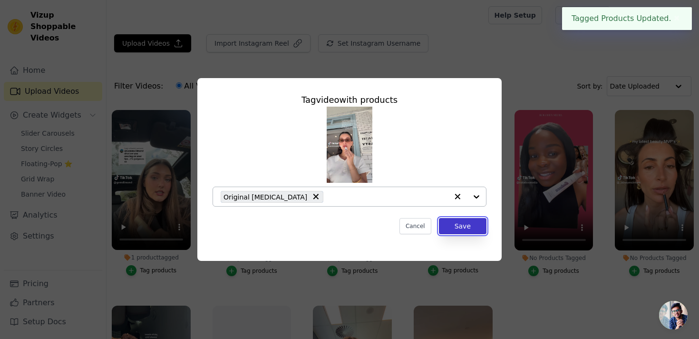
click at [463, 224] on button "Save" at bounding box center [463, 226] width 48 height 16
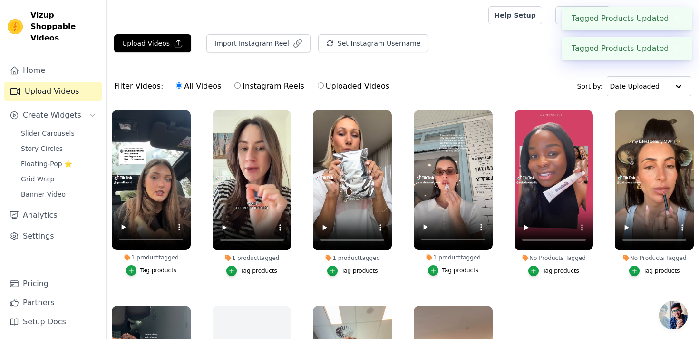
click at [551, 275] on button "Tag products" at bounding box center [554, 270] width 51 height 10
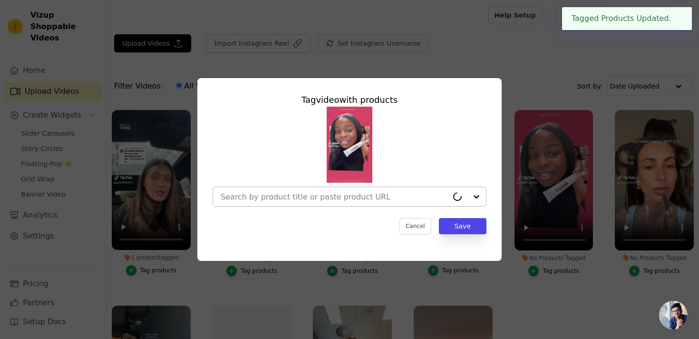
click at [449, 203] on div at bounding box center [467, 196] width 38 height 19
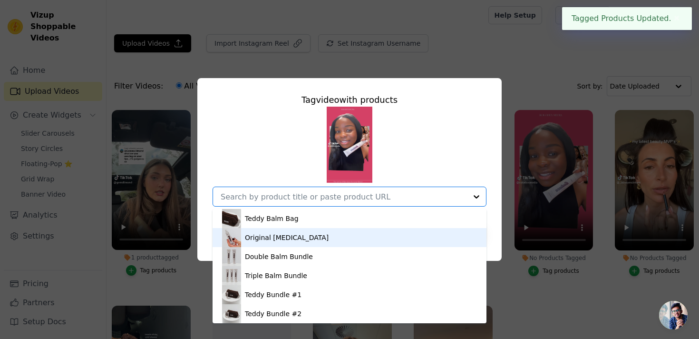
click at [423, 236] on div "Original [MEDICAL_DATA]" at bounding box center [349, 237] width 255 height 19
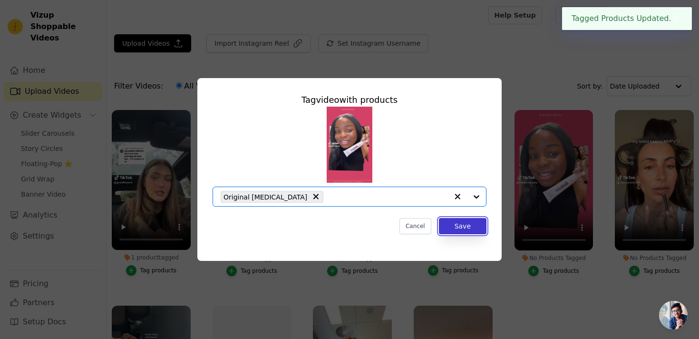
click at [468, 233] on button "Save" at bounding box center [463, 226] width 48 height 16
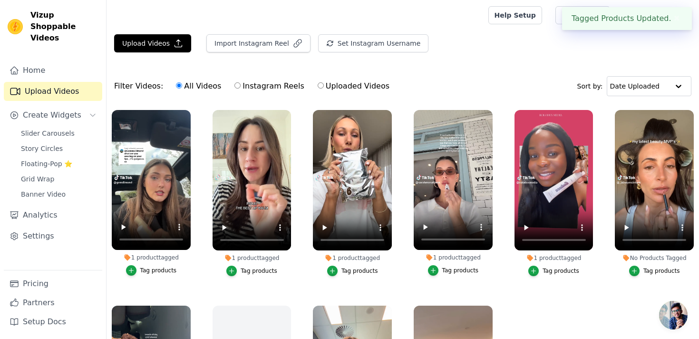
click at [653, 273] on div "Tag products" at bounding box center [662, 271] width 37 height 8
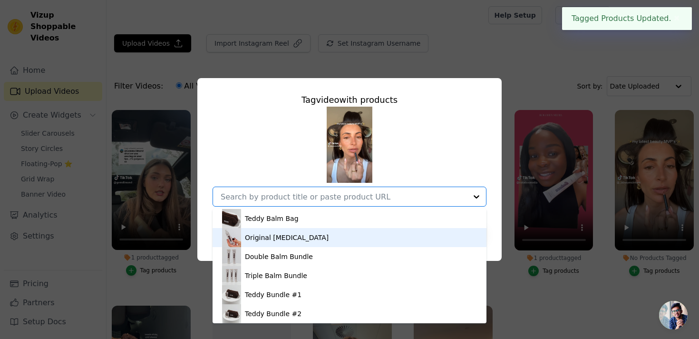
click at [422, 234] on div "Original [MEDICAL_DATA]" at bounding box center [349, 237] width 255 height 19
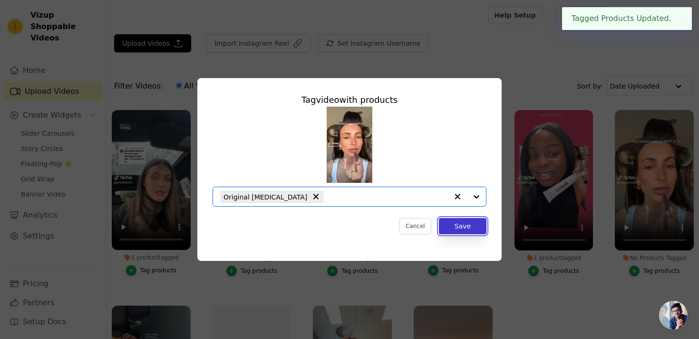
click at [472, 226] on button "Save" at bounding box center [463, 226] width 48 height 16
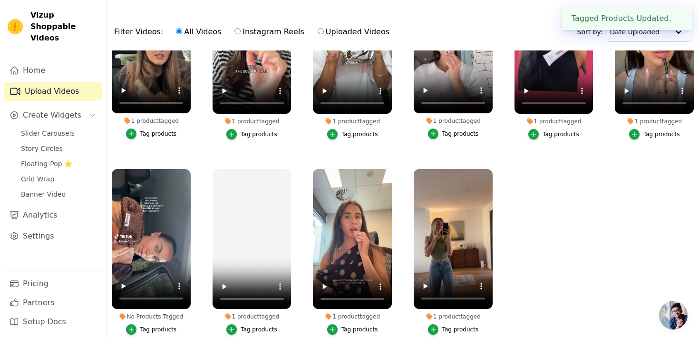
scroll to position [97, 0]
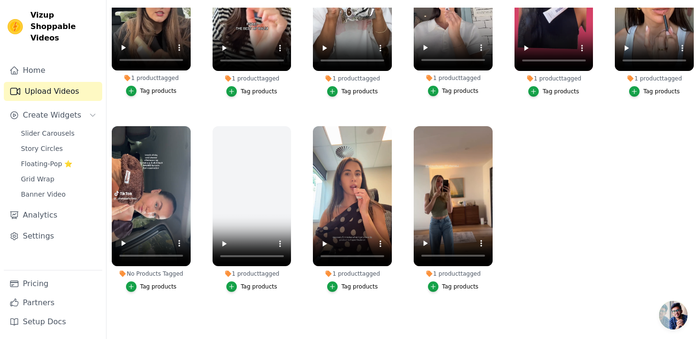
click at [165, 289] on div "Tag products" at bounding box center [158, 287] width 37 height 8
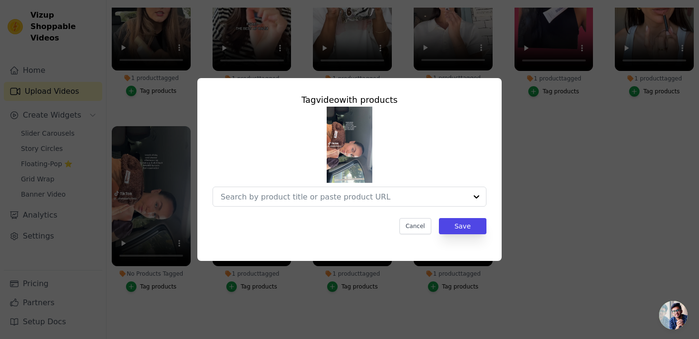
scroll to position [0, 0]
click at [255, 186] on div at bounding box center [350, 157] width 274 height 100
click at [255, 193] on input "No Products Tagged Tag video with products Cancel Save Tag products" at bounding box center [344, 196] width 246 height 9
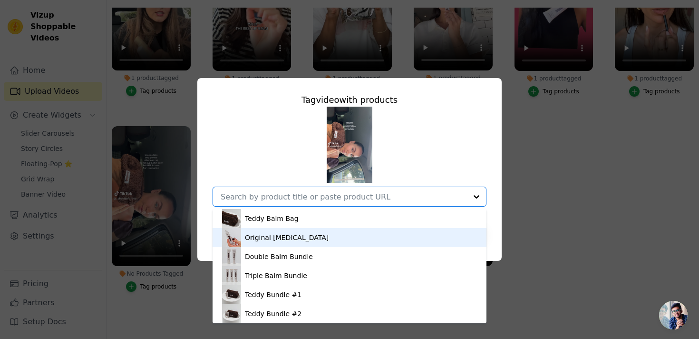
click at [263, 229] on div "Original [MEDICAL_DATA]" at bounding box center [349, 237] width 255 height 19
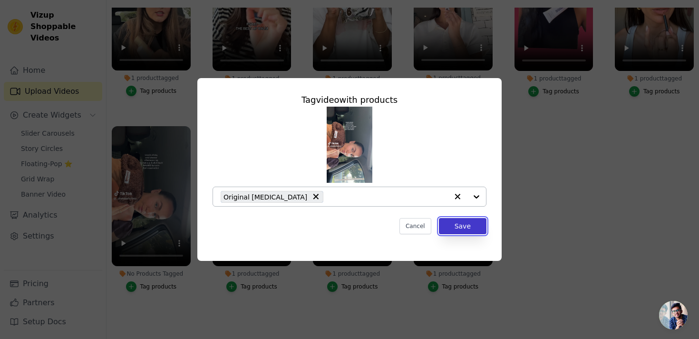
click at [460, 232] on button "Save" at bounding box center [463, 226] width 48 height 16
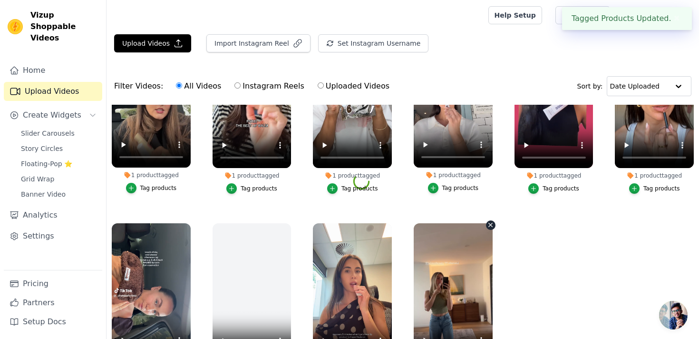
scroll to position [97, 0]
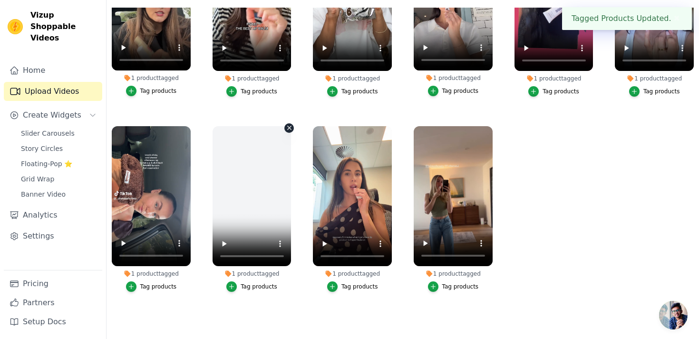
click at [290, 129] on icon "button" at bounding box center [289, 127] width 7 height 7
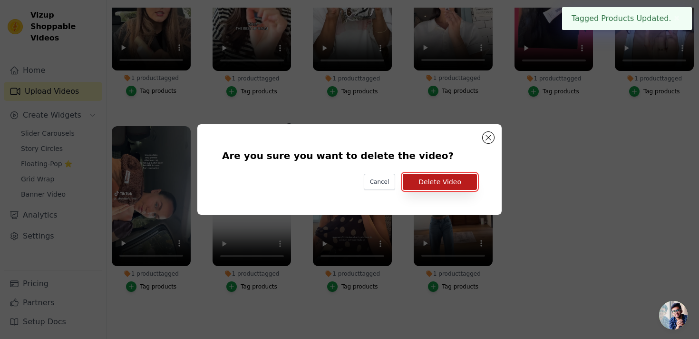
click at [428, 183] on button "Delete Video" at bounding box center [440, 182] width 74 height 16
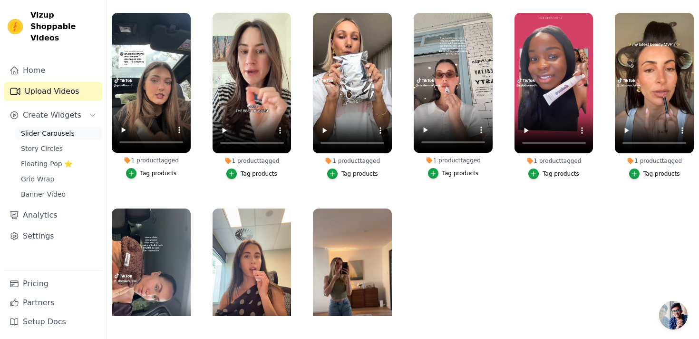
click at [71, 127] on link "Slider Carousels" at bounding box center [58, 133] width 87 height 13
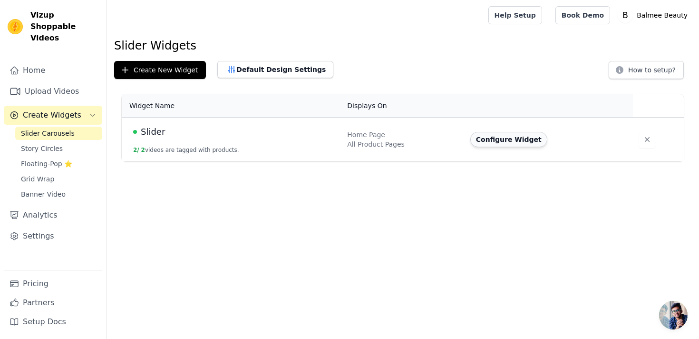
click at [491, 139] on button "Configure Widget" at bounding box center [509, 139] width 77 height 15
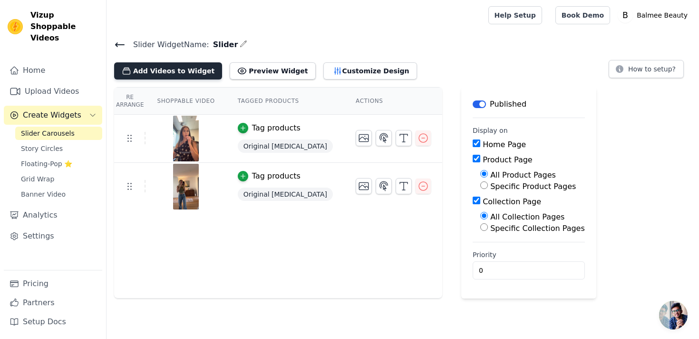
click at [196, 76] on button "Add Videos to Widget" at bounding box center [168, 70] width 108 height 17
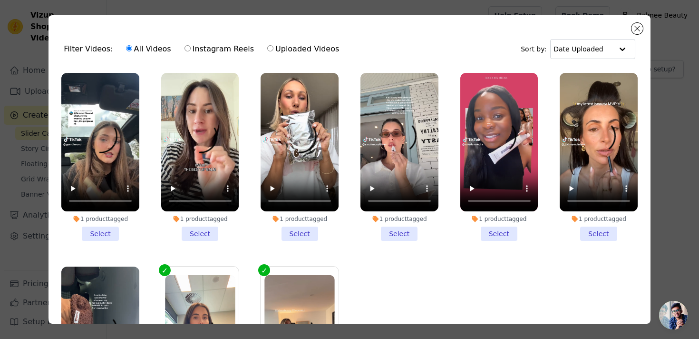
click at [105, 234] on li "1 product tagged Select" at bounding box center [100, 157] width 78 height 168
click at [0, 0] on input "1 product tagged Select" at bounding box center [0, 0] width 0 height 0
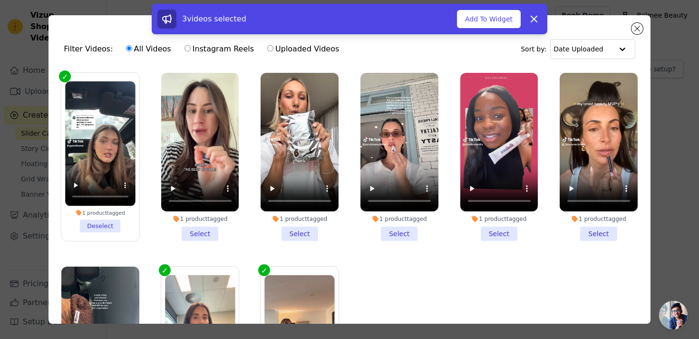
click at [204, 234] on li "1 product tagged Select" at bounding box center [200, 157] width 78 height 168
click at [0, 0] on input "1 product tagged Select" at bounding box center [0, 0] width 0 height 0
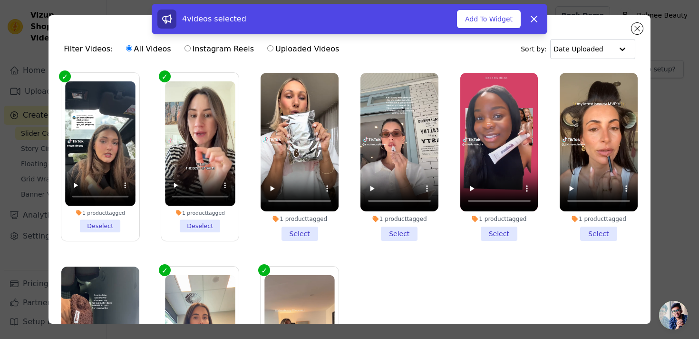
click at [293, 235] on li "1 product tagged Select" at bounding box center [300, 157] width 78 height 168
click at [0, 0] on input "1 product tagged Select" at bounding box center [0, 0] width 0 height 0
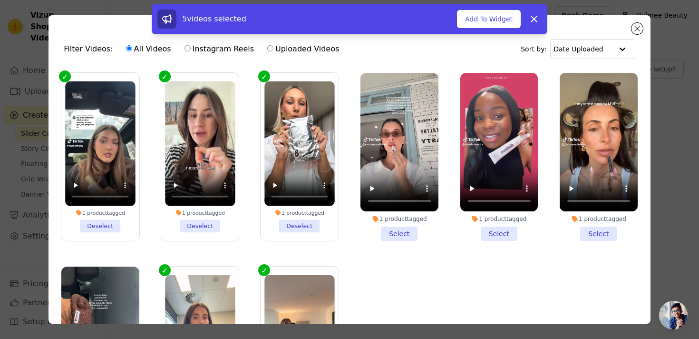
click at [394, 236] on li "1 product tagged Select" at bounding box center [400, 157] width 78 height 168
click at [0, 0] on input "1 product tagged Select" at bounding box center [0, 0] width 0 height 0
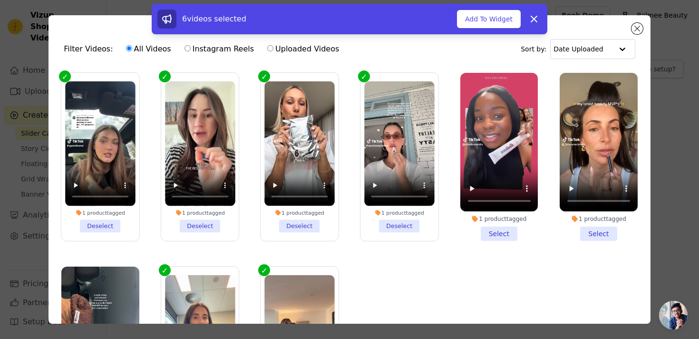
click at [502, 227] on li "1 product tagged Select" at bounding box center [500, 157] width 78 height 168
click at [0, 0] on input "1 product tagged Select" at bounding box center [0, 0] width 0 height 0
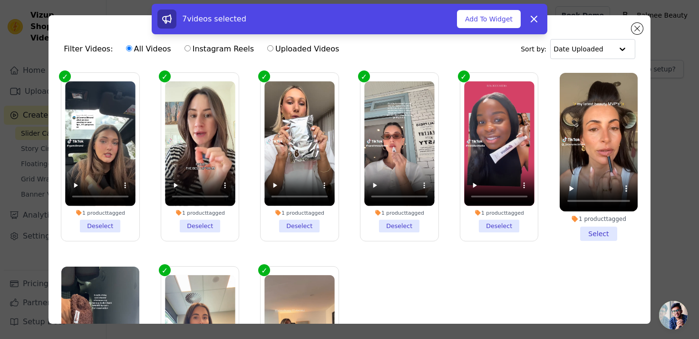
click at [588, 231] on li "1 product tagged Select" at bounding box center [599, 157] width 78 height 168
click at [0, 0] on input "1 product tagged Select" at bounding box center [0, 0] width 0 height 0
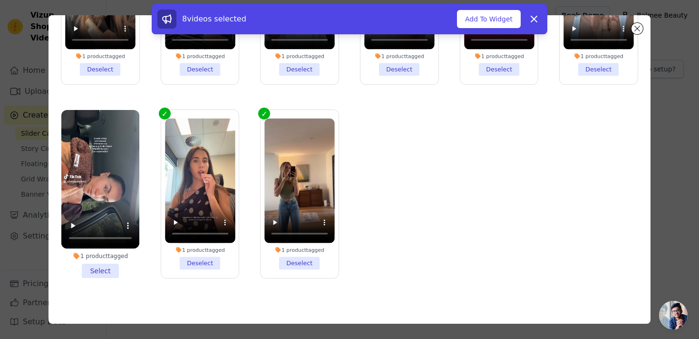
scroll to position [83, 0]
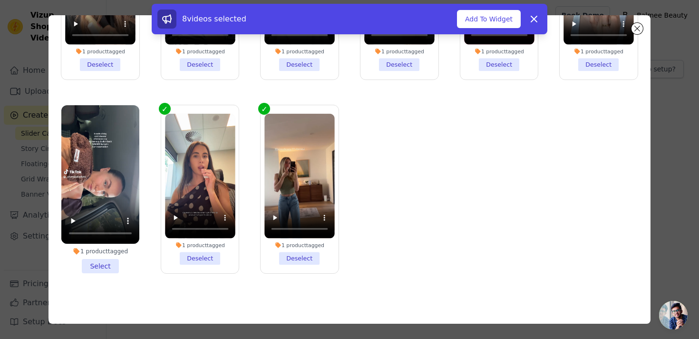
click at [112, 266] on li "1 product tagged Select" at bounding box center [100, 189] width 78 height 168
click at [0, 0] on input "1 product tagged Select" at bounding box center [0, 0] width 0 height 0
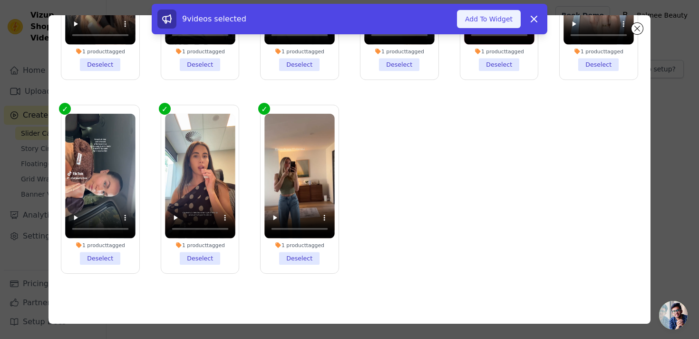
click at [494, 15] on button "Add To Widget" at bounding box center [489, 19] width 64 height 18
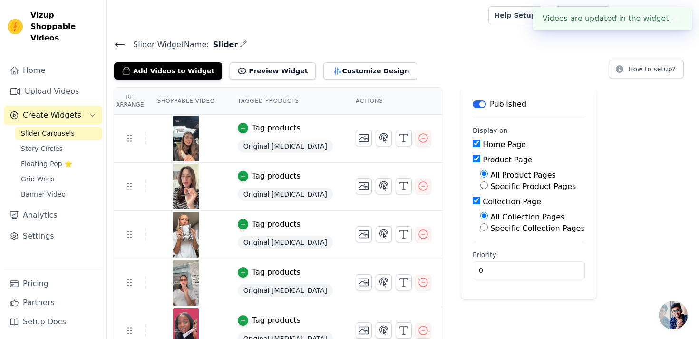
click at [675, 19] on button "✖" at bounding box center [677, 18] width 11 height 11
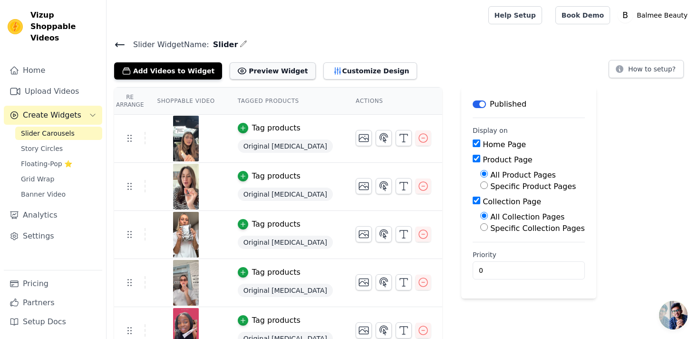
click at [281, 72] on button "Preview Widget" at bounding box center [273, 70] width 86 height 17
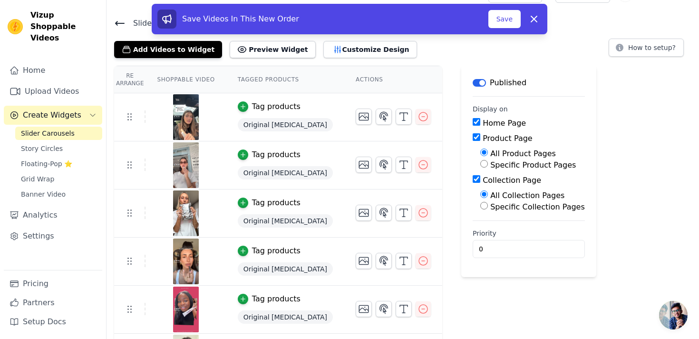
scroll to position [0, 0]
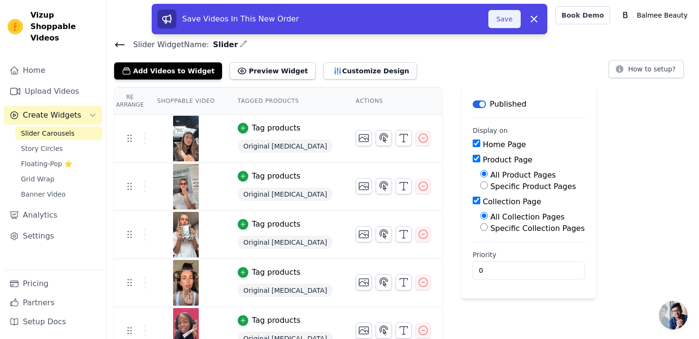
click at [508, 20] on button "Save" at bounding box center [505, 19] width 32 height 18
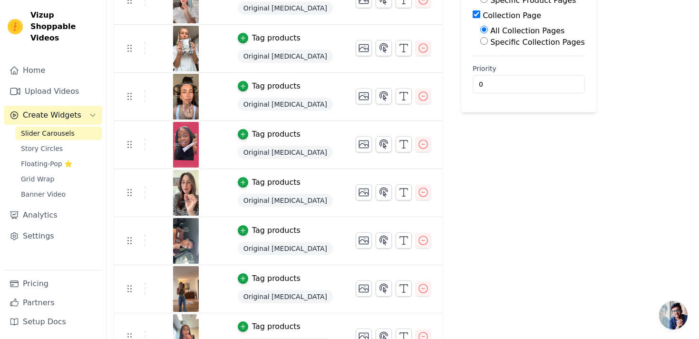
scroll to position [190, 0]
